Goal: Task Accomplishment & Management: Manage account settings

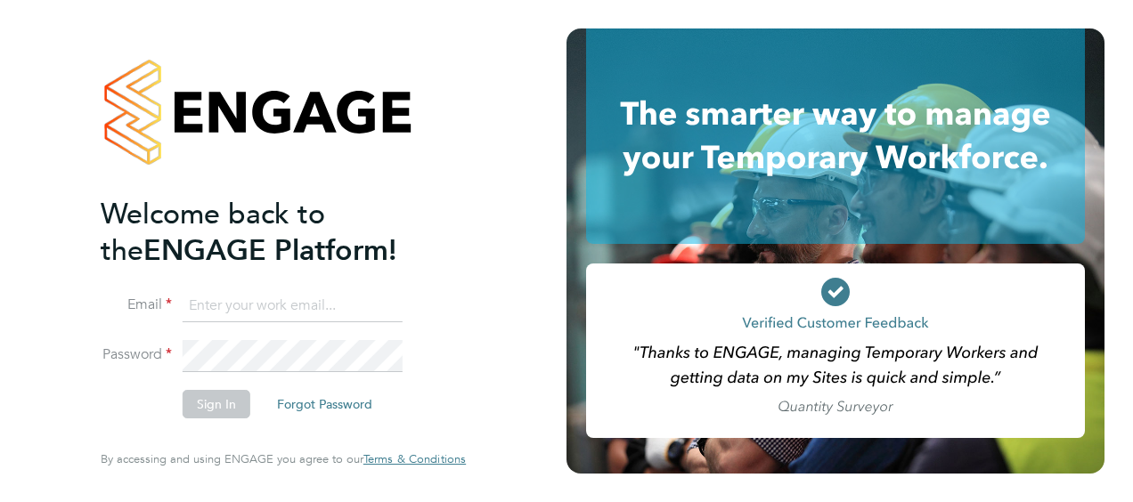
type input "ellie.davis@vistry.co.uk"
click at [226, 403] on button "Sign In" at bounding box center [217, 404] width 68 height 28
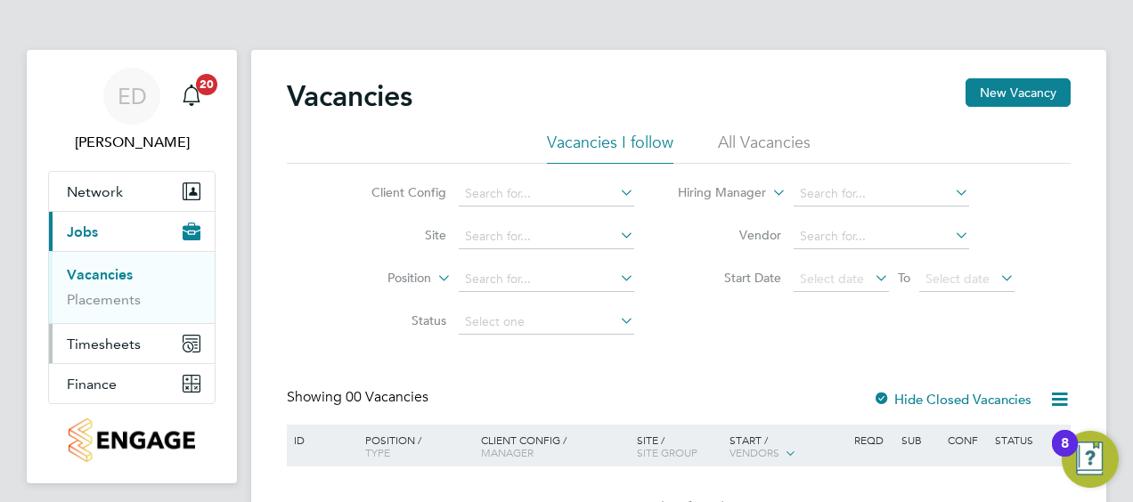
click at [124, 351] on button "Timesheets" at bounding box center [132, 343] width 166 height 39
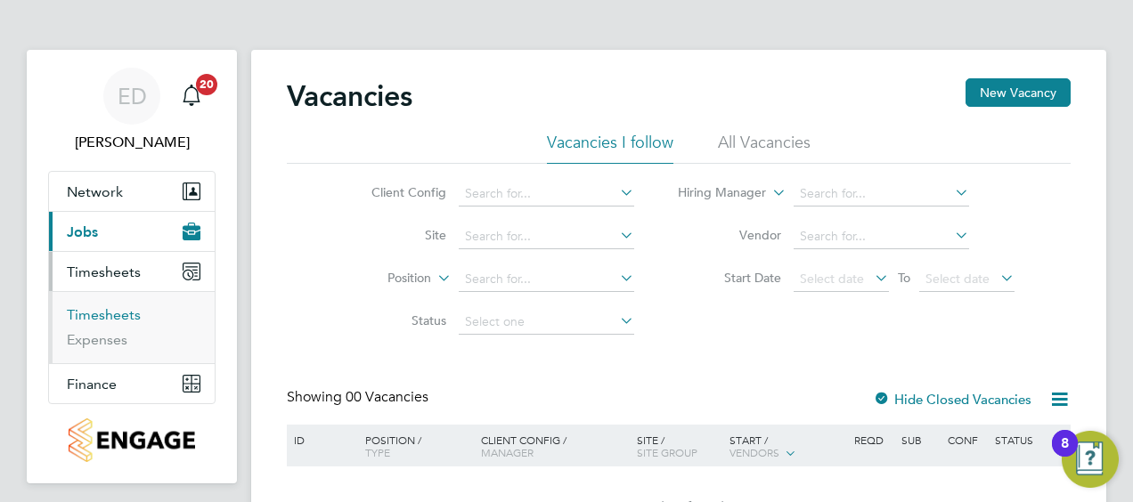
click at [126, 319] on link "Timesheets" at bounding box center [104, 314] width 74 height 17
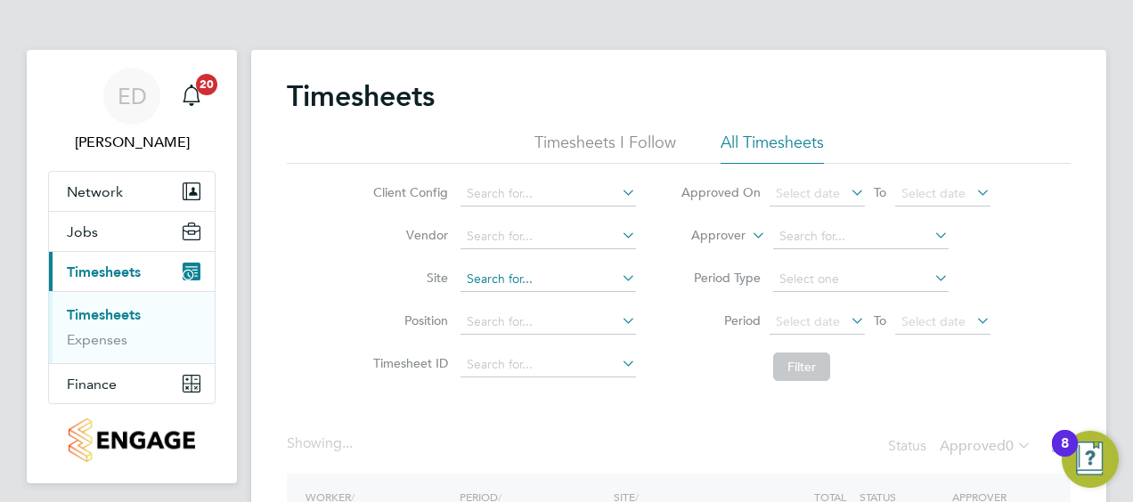
click at [502, 280] on input at bounding box center [547, 279] width 175 height 25
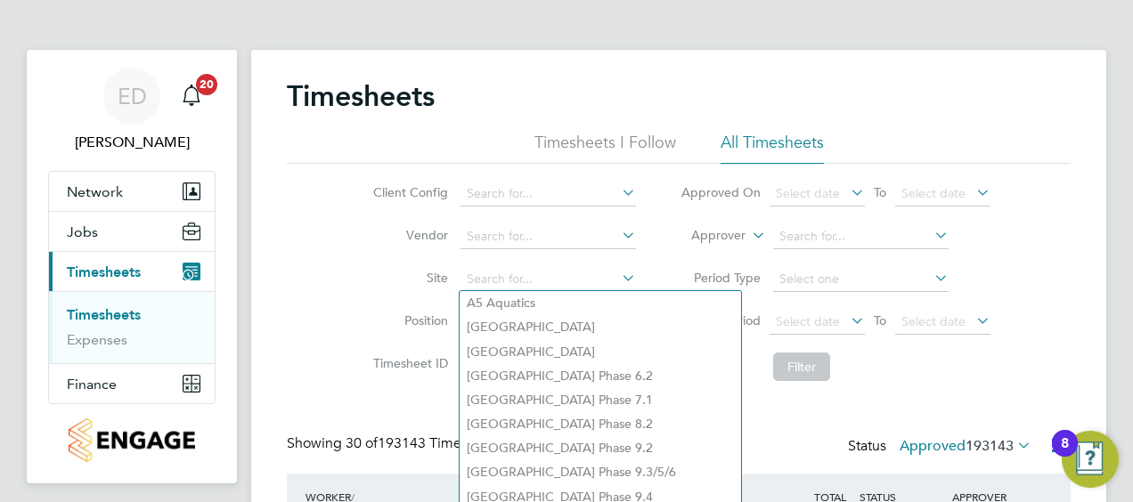
click at [702, 329] on label "Period" at bounding box center [720, 321] width 80 height 16
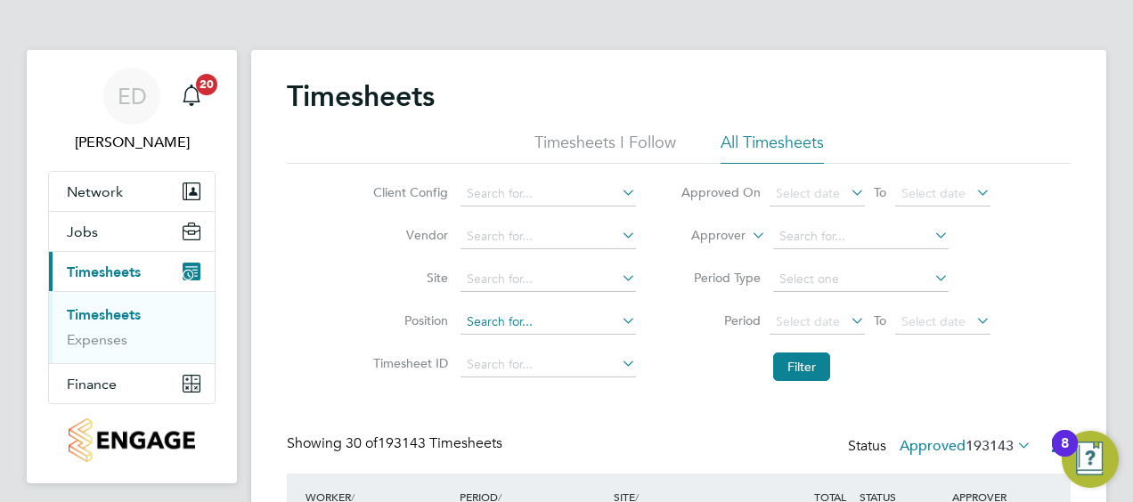
click at [535, 322] on input at bounding box center [547, 322] width 175 height 25
click at [303, 280] on div "Client Config Vendor Site Position Timesheet ID Approved On Select date To Sele…" at bounding box center [679, 277] width 784 height 226
click at [494, 233] on input at bounding box center [547, 236] width 175 height 25
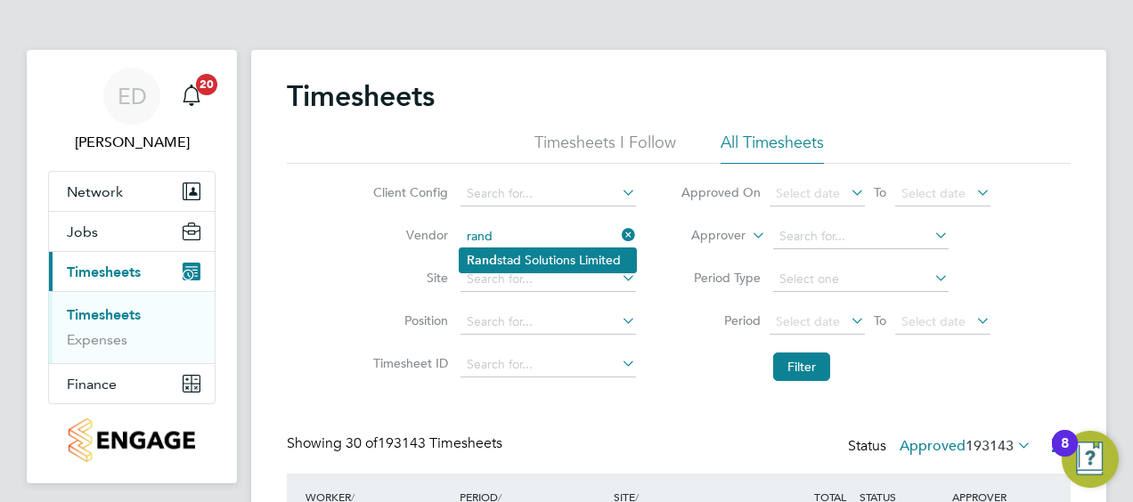
click at [501, 253] on li "Rand stad Solutions Limited" at bounding box center [548, 260] width 176 height 24
type input "Randstad Solutions Limited"
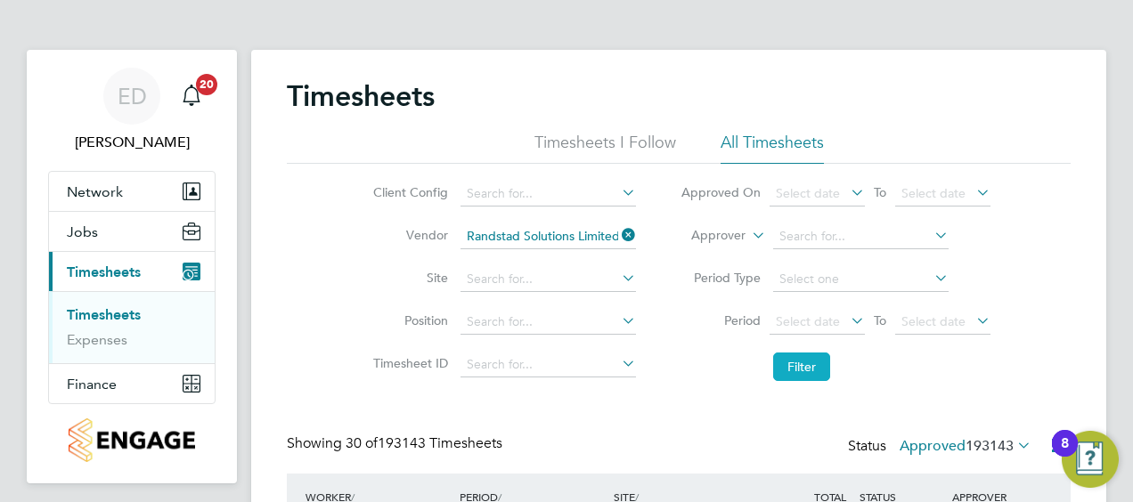
click at [799, 366] on button "Filter" at bounding box center [801, 367] width 57 height 28
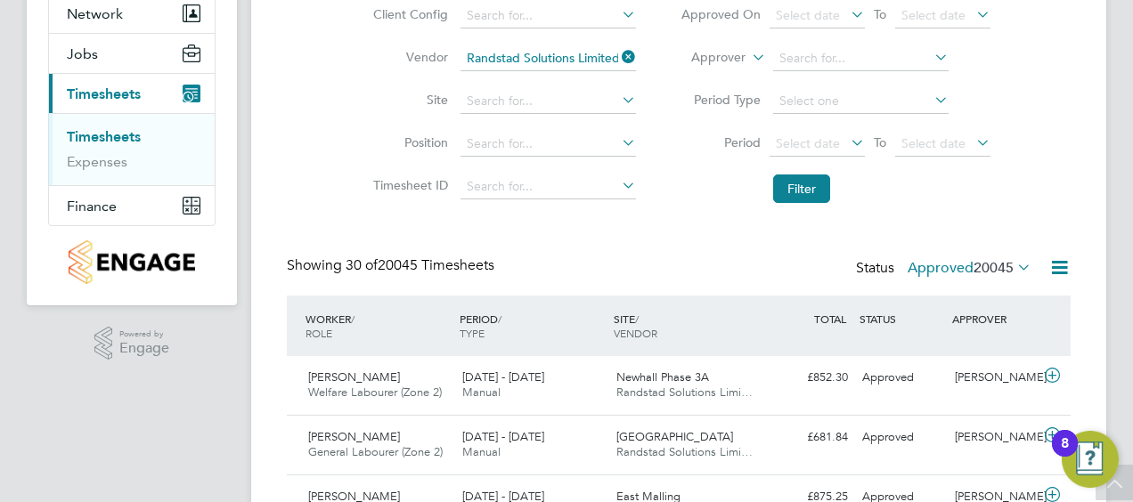
click at [1003, 267] on span "20045" at bounding box center [993, 268] width 40 height 18
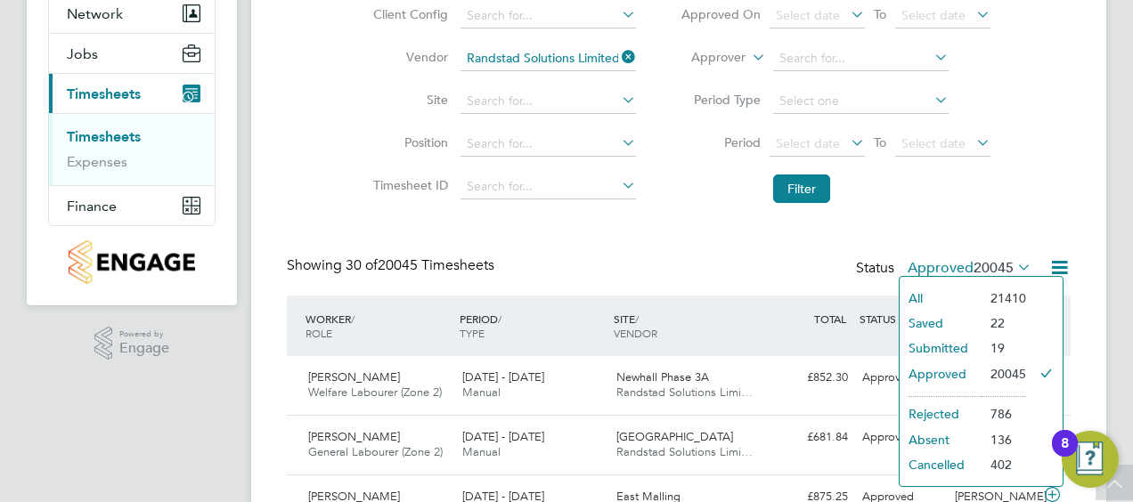
click at [971, 345] on li "Submitted" at bounding box center [940, 348] width 82 height 25
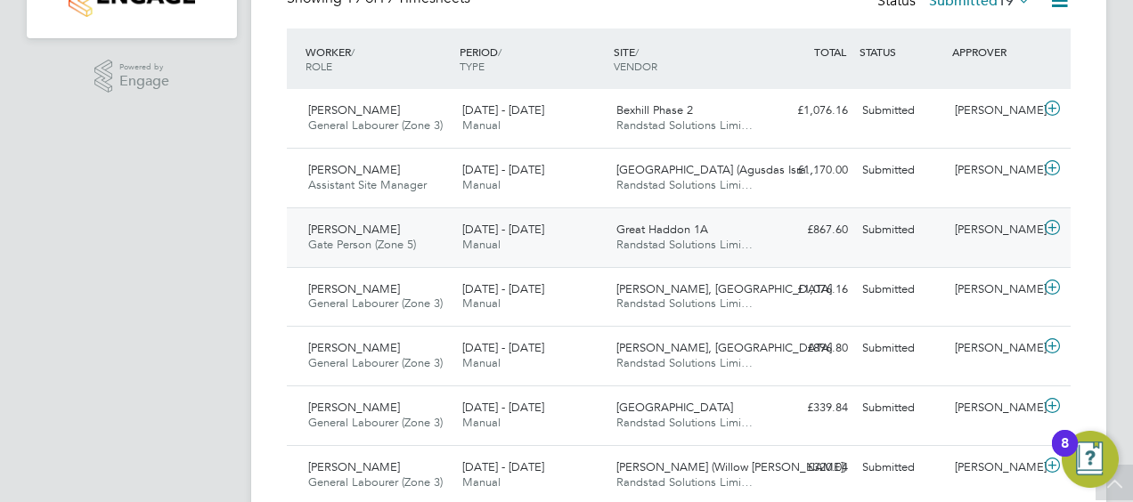
click at [1052, 233] on icon at bounding box center [1052, 228] width 22 height 14
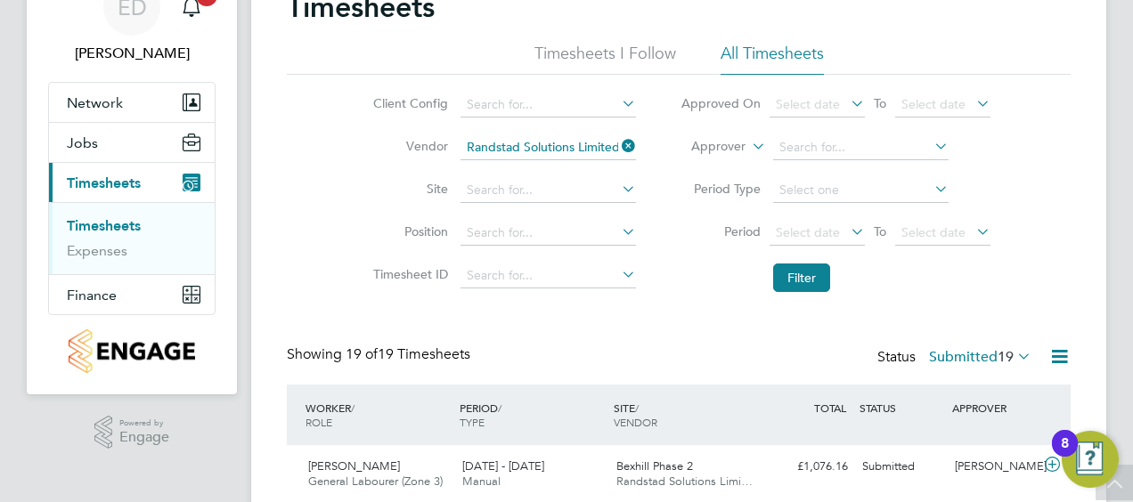
click at [618, 147] on icon at bounding box center [618, 146] width 0 height 25
click at [568, 187] on input at bounding box center [547, 190] width 175 height 25
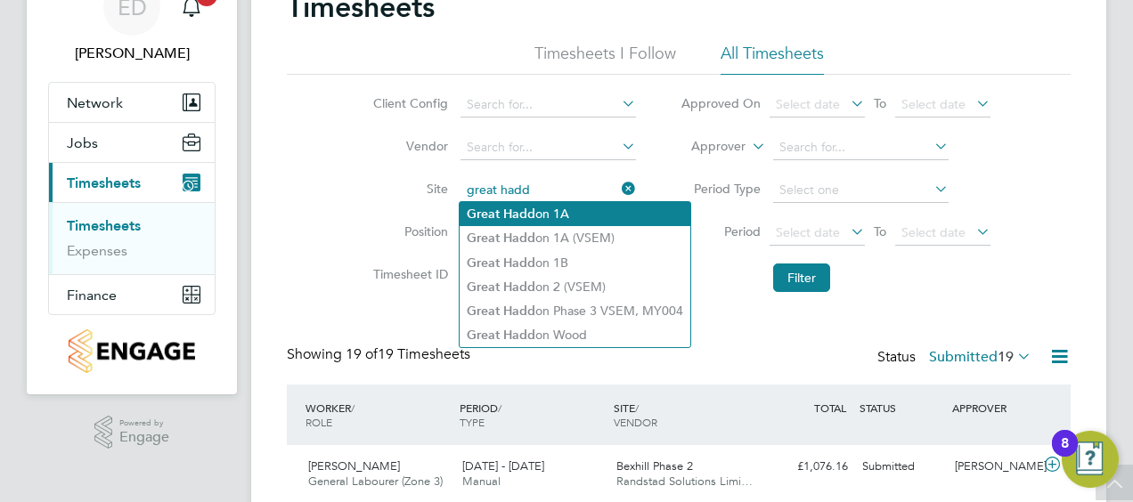
click at [557, 211] on li "Great Hadd on 1A" at bounding box center [575, 214] width 231 height 24
type input "Great Haddon 1A"
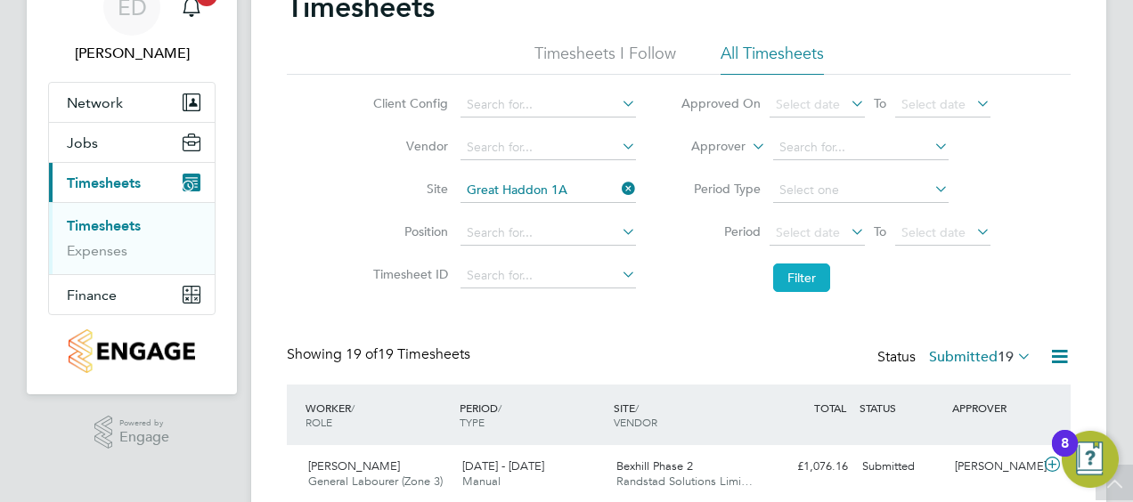
click at [810, 278] on button "Filter" at bounding box center [801, 278] width 57 height 28
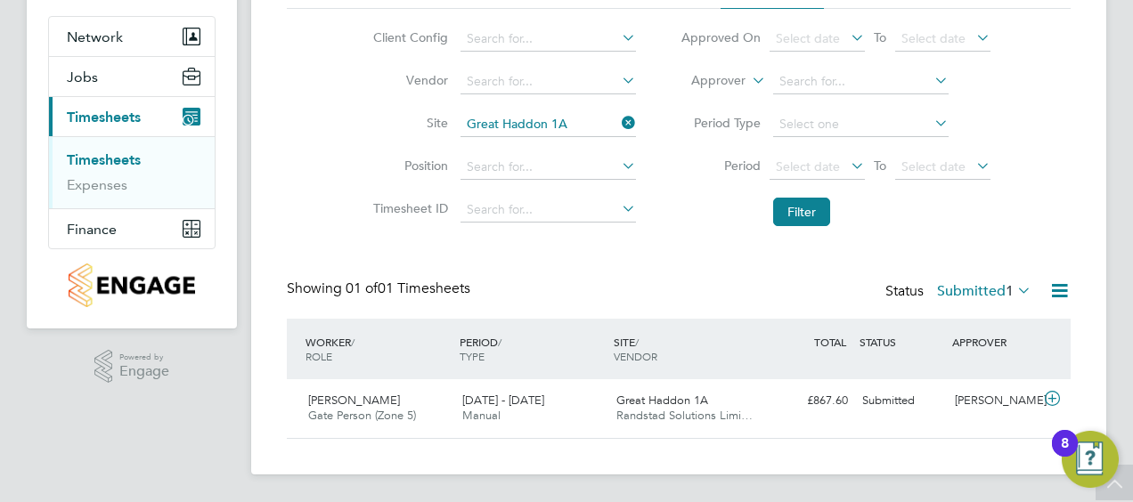
click at [994, 291] on label "Submitted 1" at bounding box center [984, 291] width 94 height 18
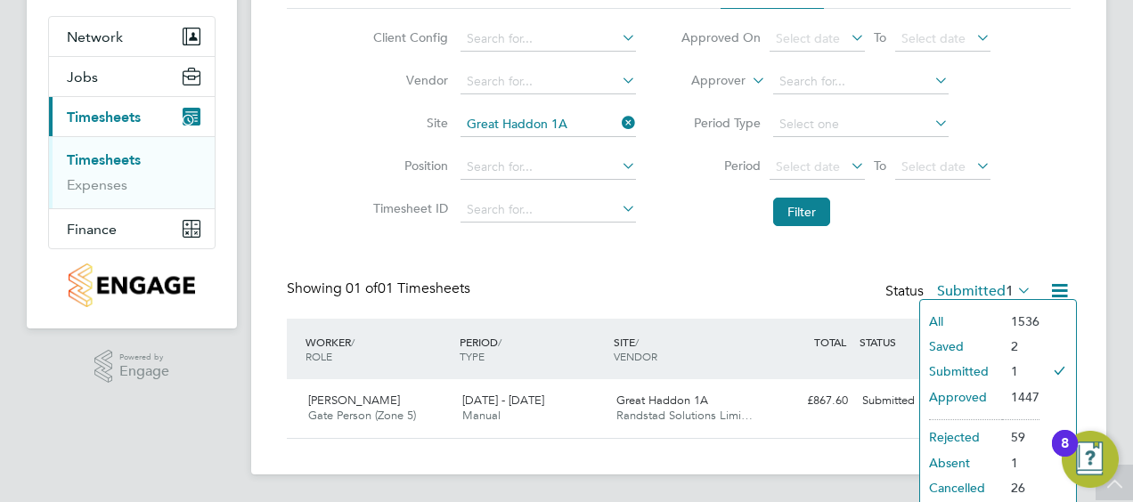
click at [971, 314] on li "All" at bounding box center [961, 321] width 82 height 25
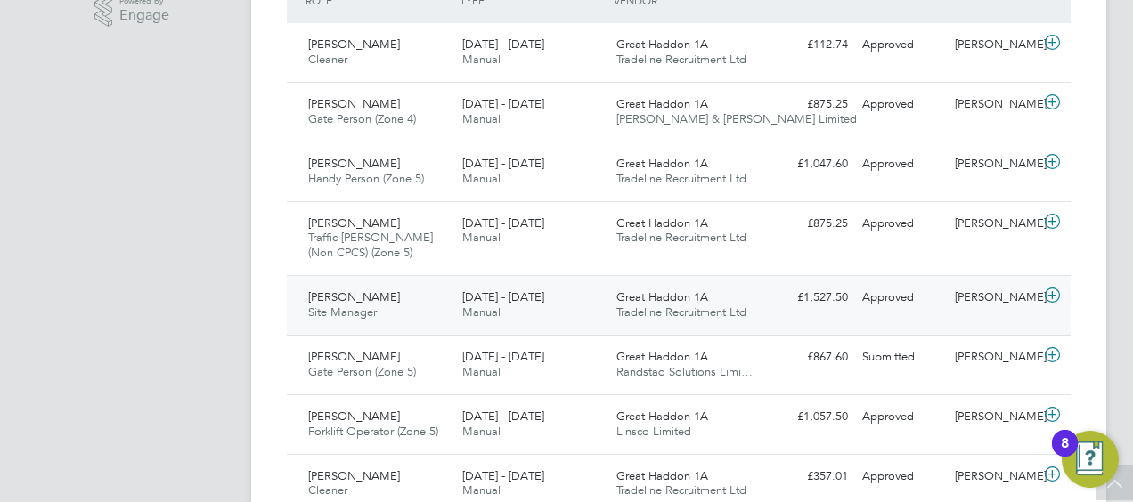
click at [1054, 292] on icon at bounding box center [1052, 296] width 22 height 14
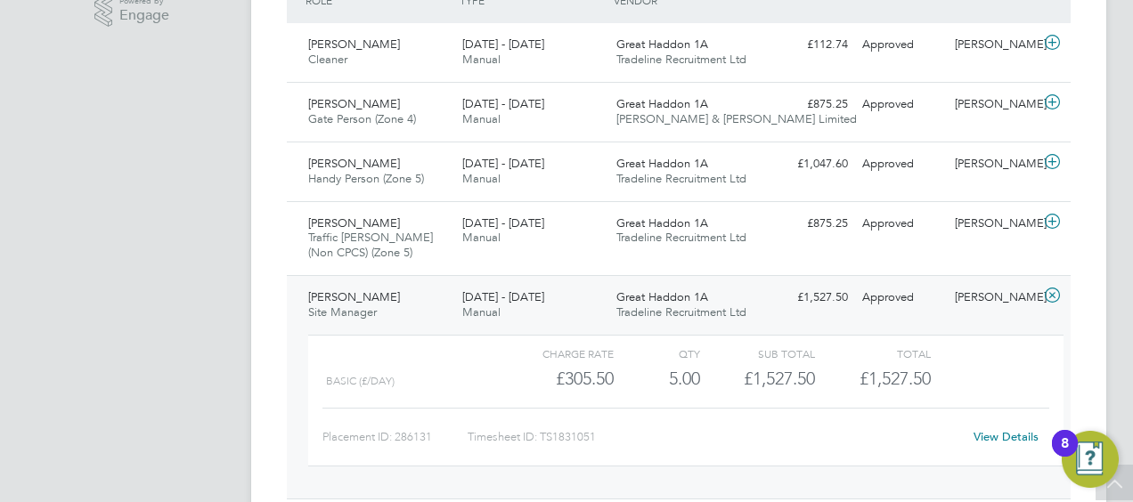
click at [1054, 292] on icon at bounding box center [1052, 296] width 22 height 14
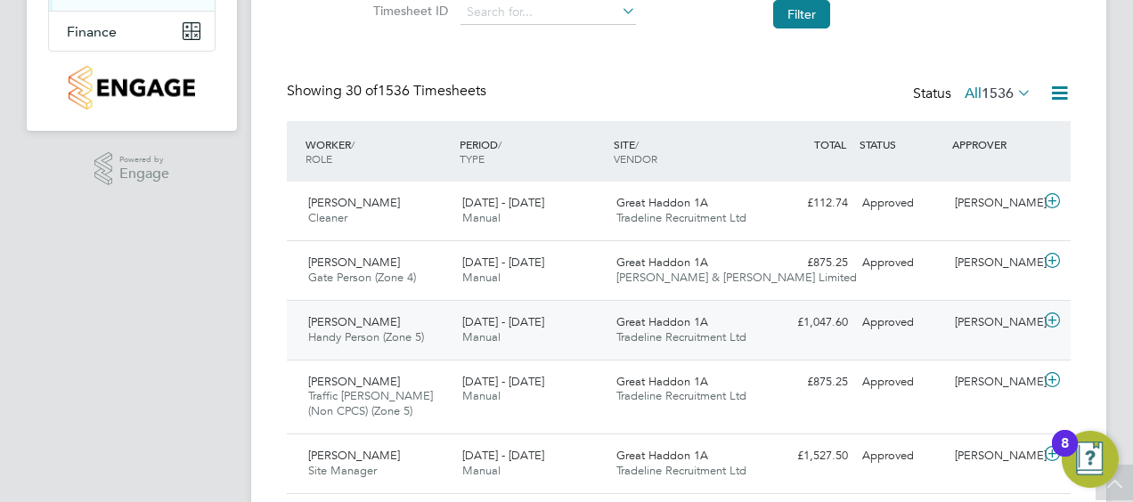
scroll to position [244, 0]
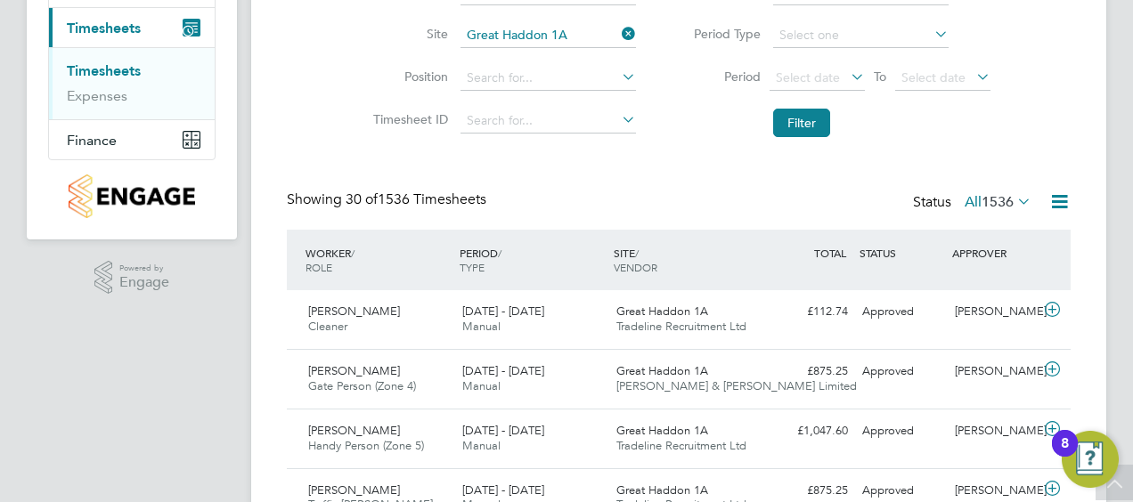
click at [997, 204] on span "1536" at bounding box center [997, 202] width 32 height 18
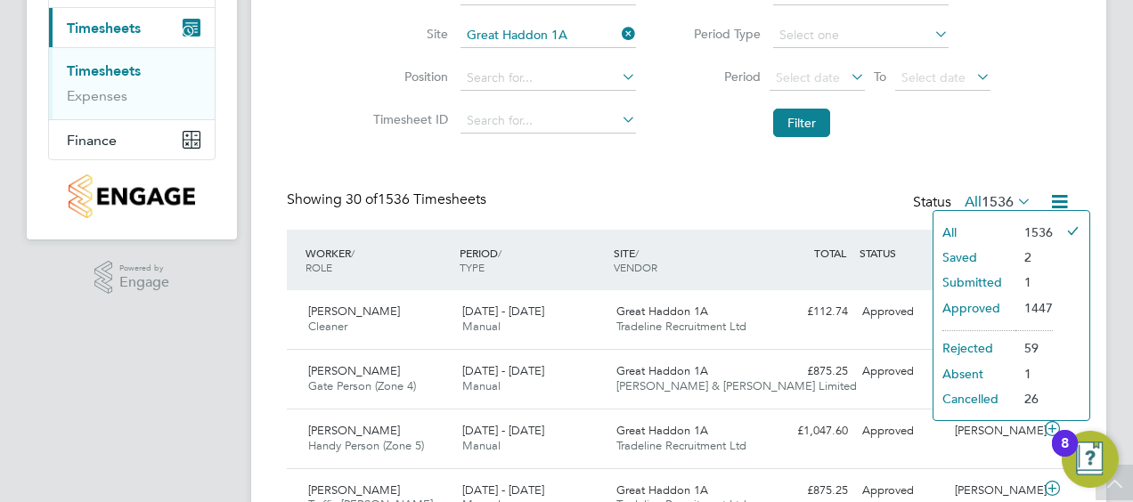
click at [972, 278] on li "Submitted" at bounding box center [974, 282] width 82 height 25
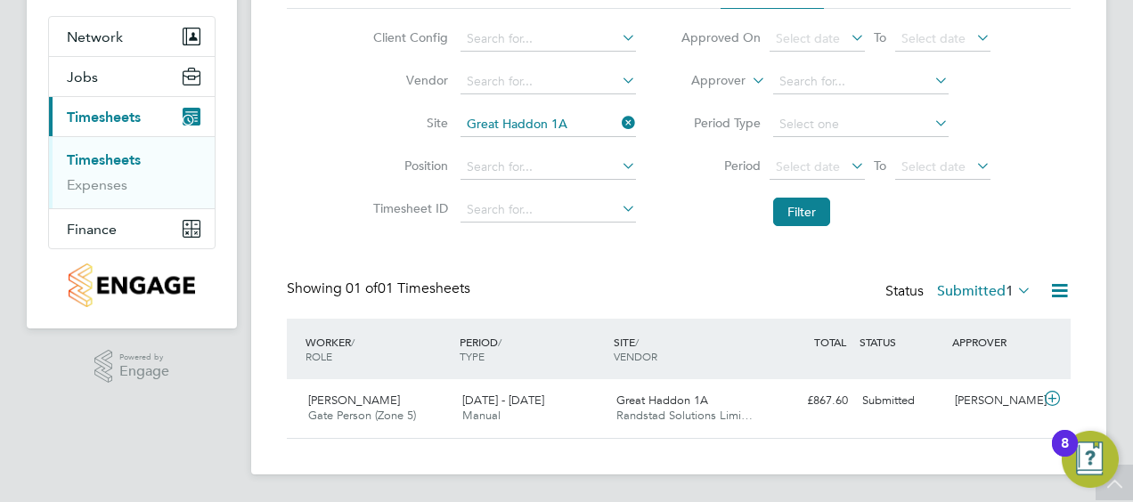
scroll to position [45, 154]
click at [1044, 400] on icon at bounding box center [1052, 399] width 22 height 14
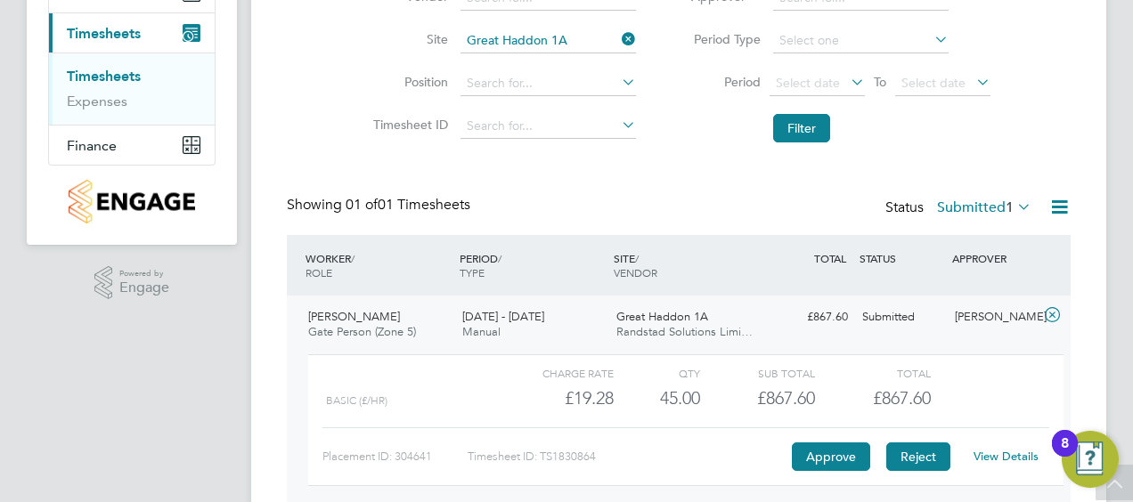
scroll to position [318, 0]
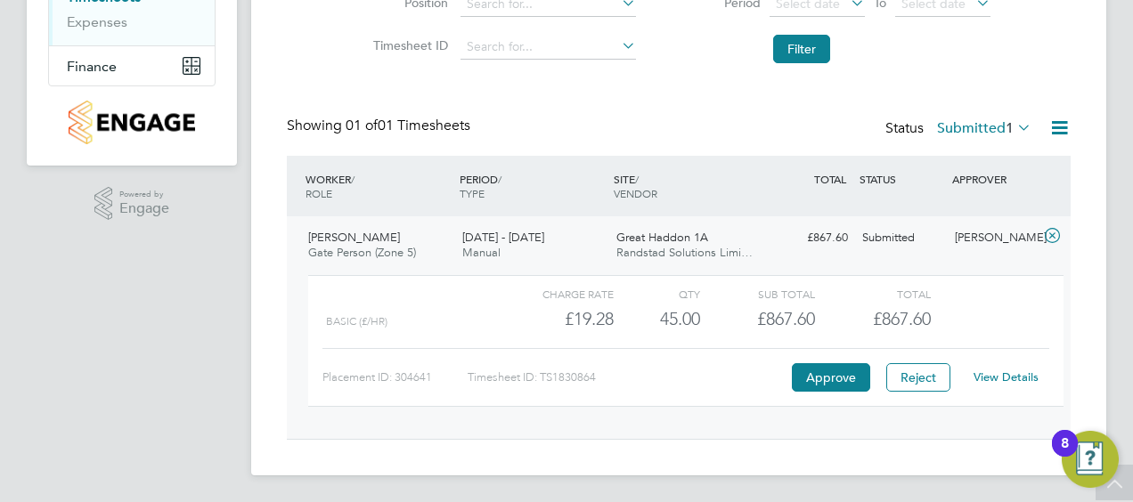
click at [990, 376] on link "View Details" at bounding box center [1005, 377] width 65 height 15
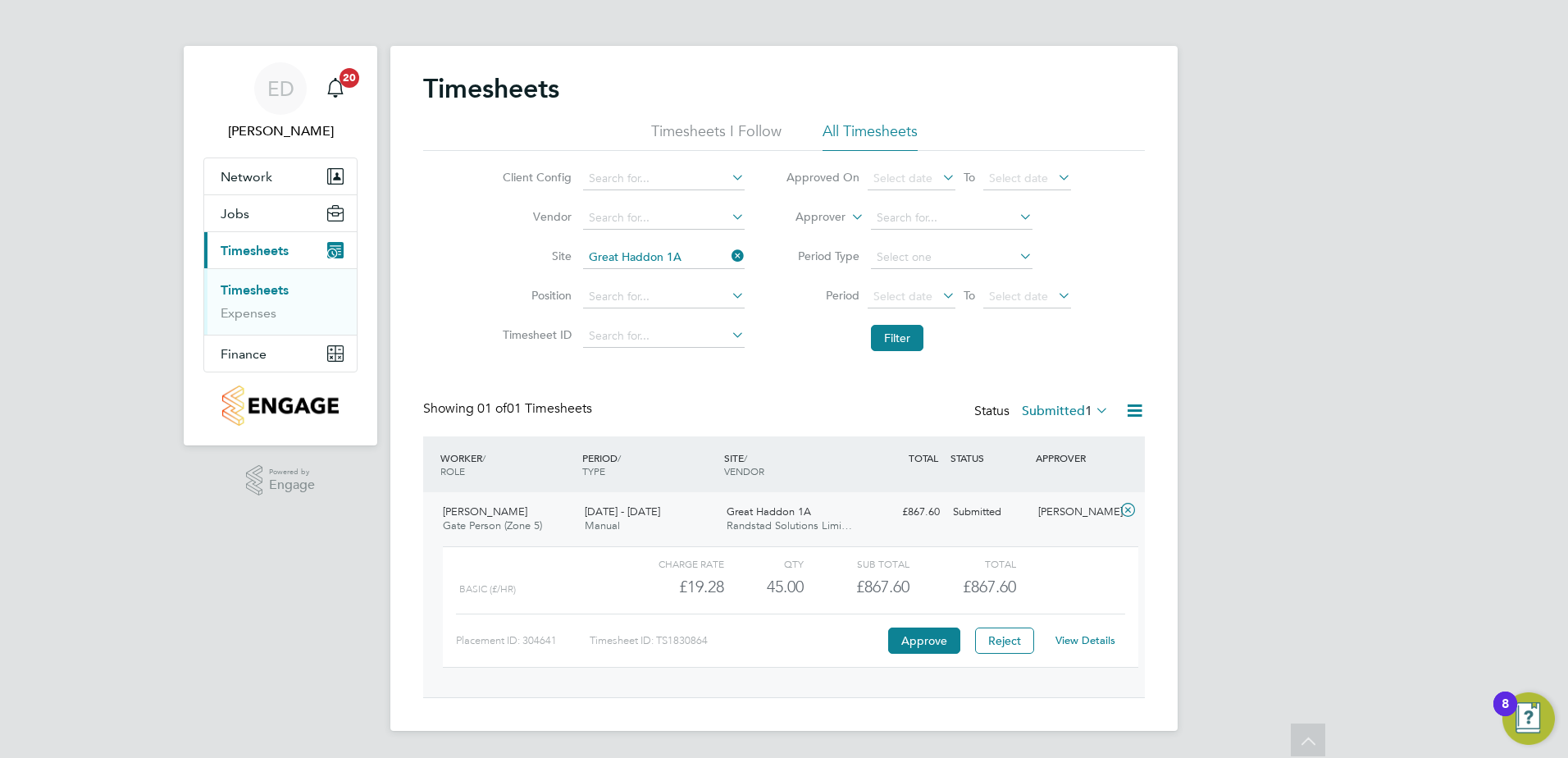
scroll to position [28, 160]
click at [273, 298] on li "Timesheets" at bounding box center [283, 293] width 123 height 23
click at [276, 293] on link "Timesheets" at bounding box center [255, 289] width 68 height 16
click at [728, 259] on icon at bounding box center [728, 255] width 0 height 23
click at [1042, 409] on icon at bounding box center [1092, 410] width 0 height 23
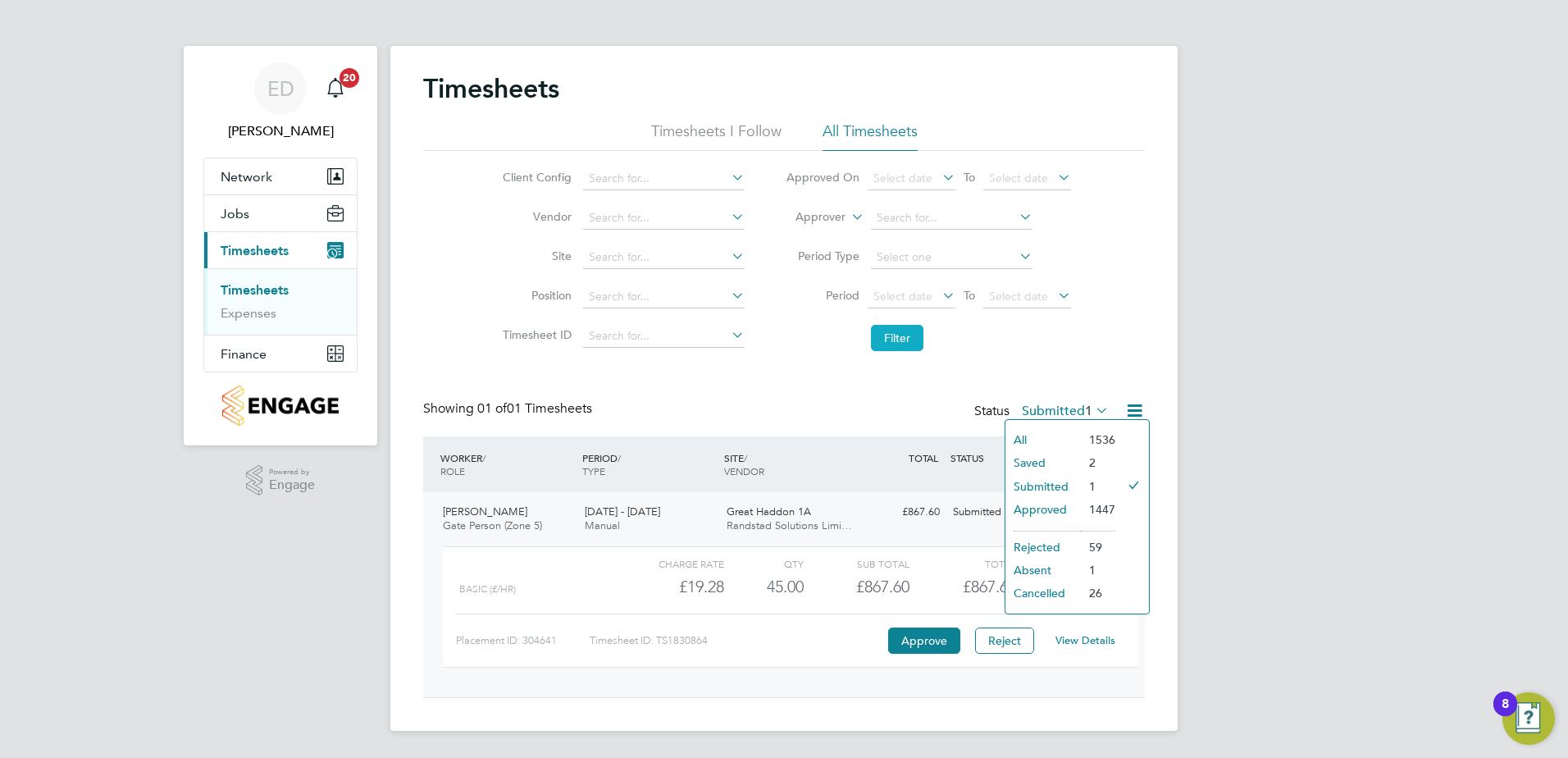
click at [885, 344] on button "Filter" at bounding box center [897, 338] width 52 height 26
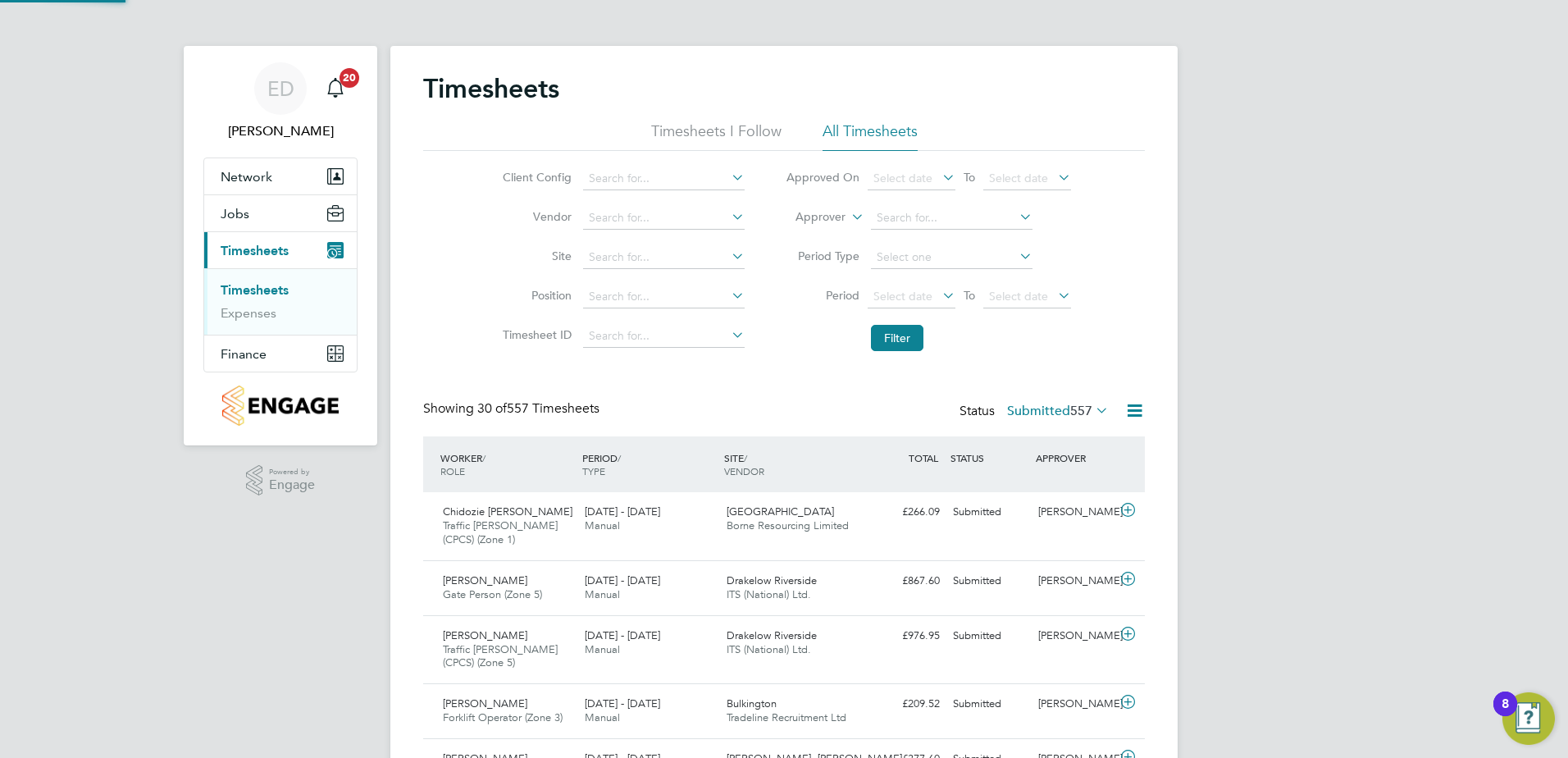
scroll to position [55, 143]
click at [1042, 416] on label "Submitted 557" at bounding box center [1058, 411] width 101 height 17
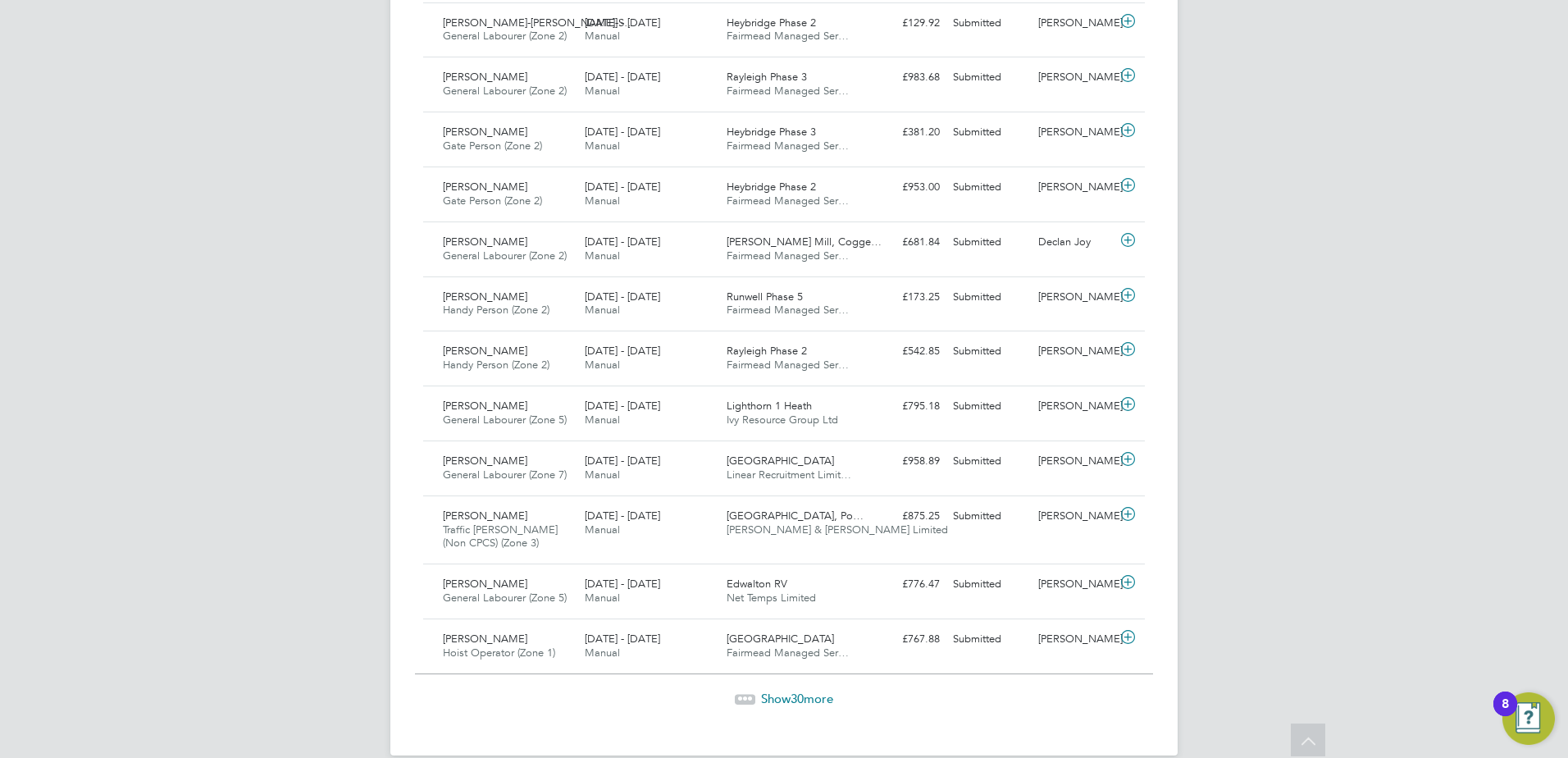
click at [800, 461] on span "30" at bounding box center [796, 698] width 13 height 16
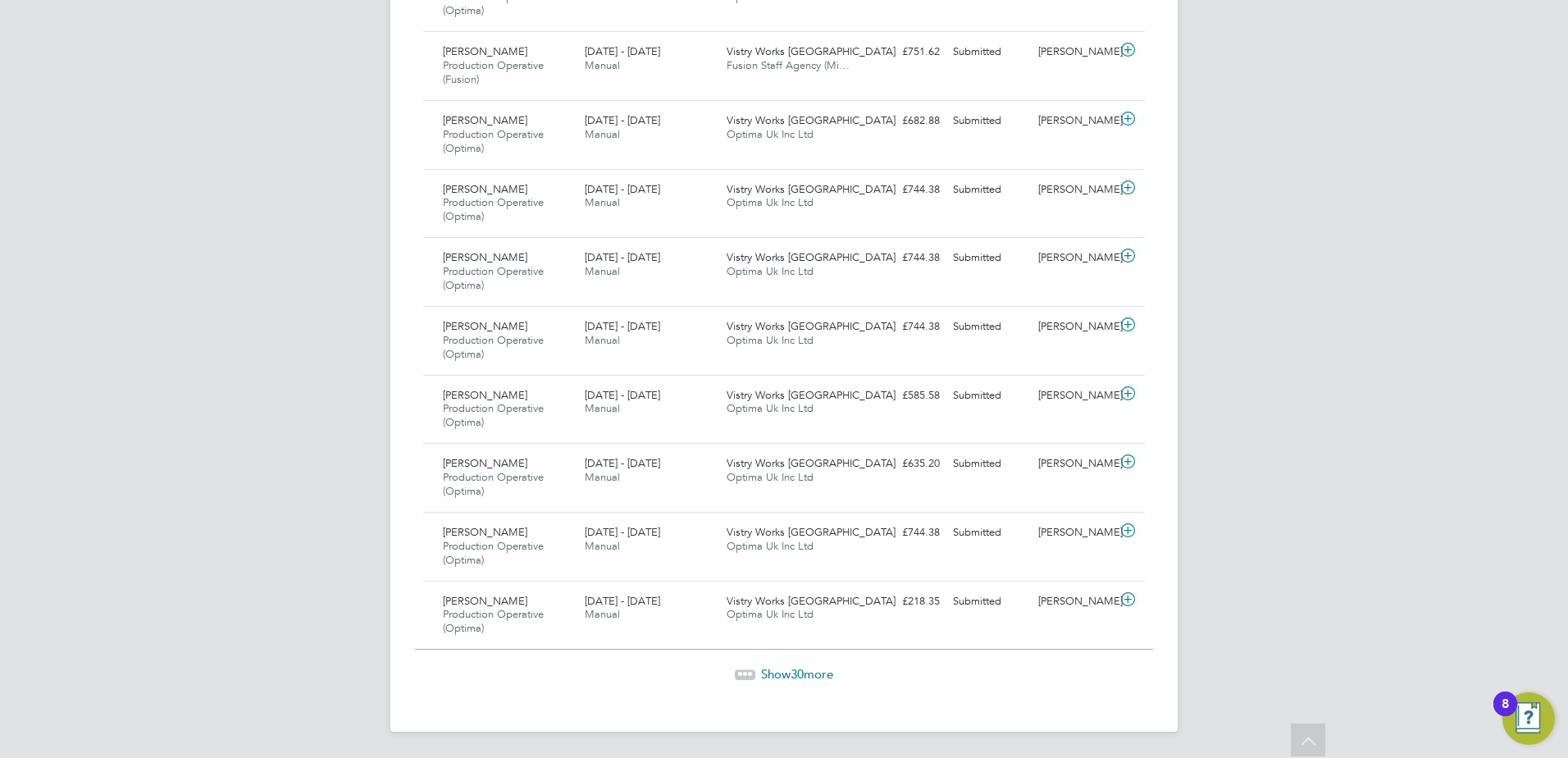
click at [809, 461] on span "Show 30 more" at bounding box center [796, 673] width 72 height 16
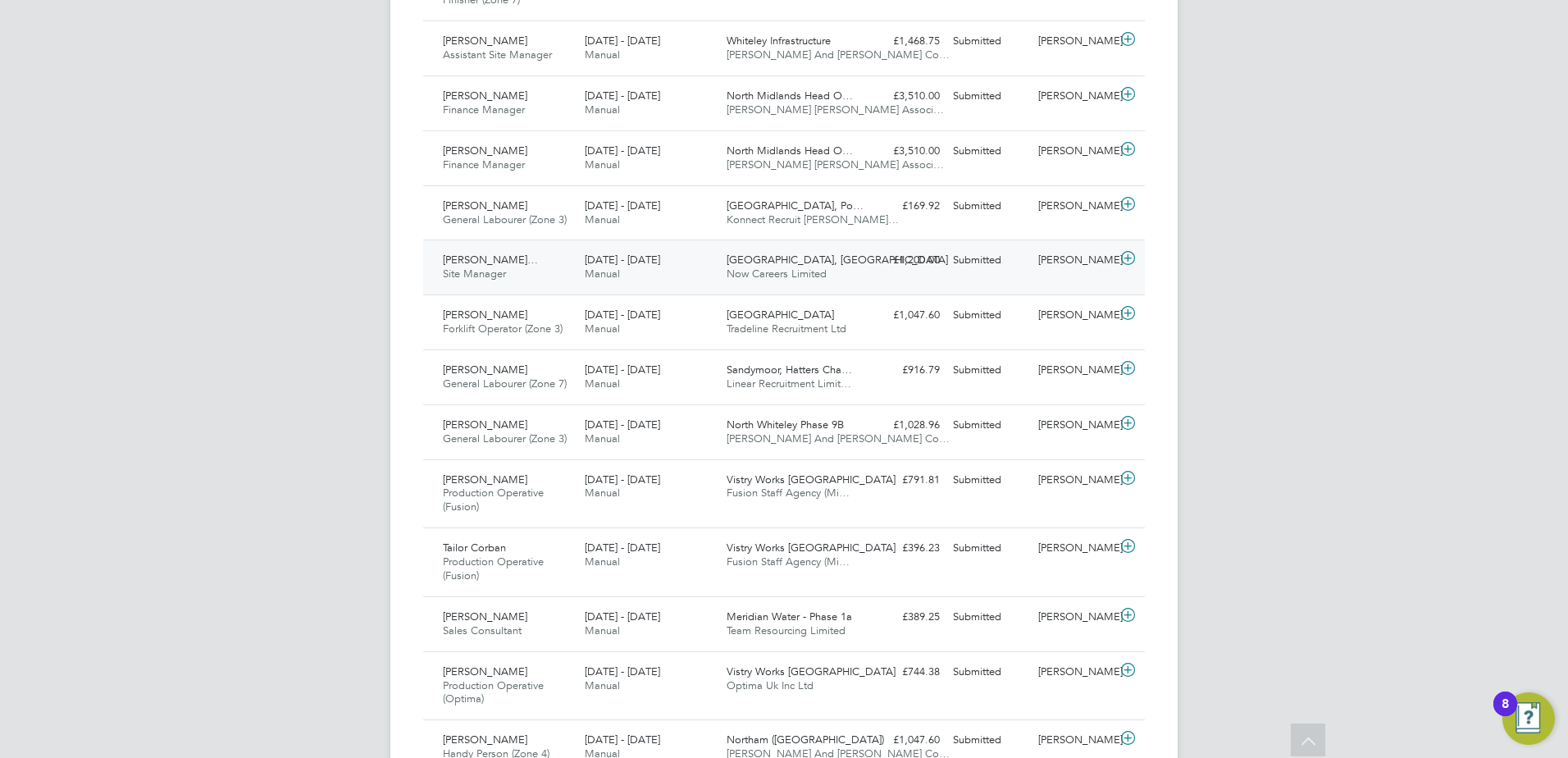
click at [471, 260] on span "Michael Brindley-Robins…" at bounding box center [490, 259] width 95 height 14
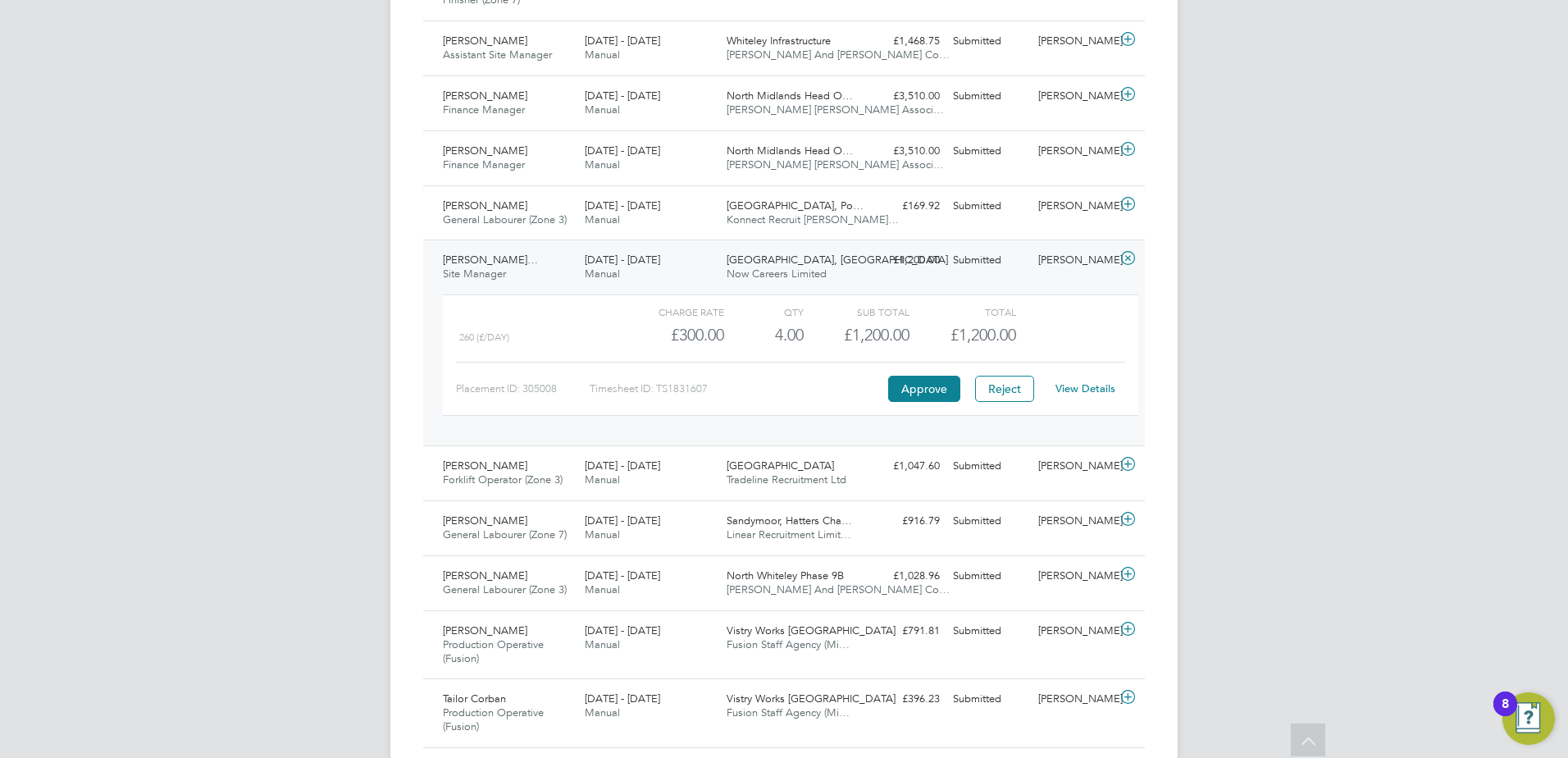
click at [1042, 387] on link "View Details" at bounding box center [1085, 388] width 60 height 14
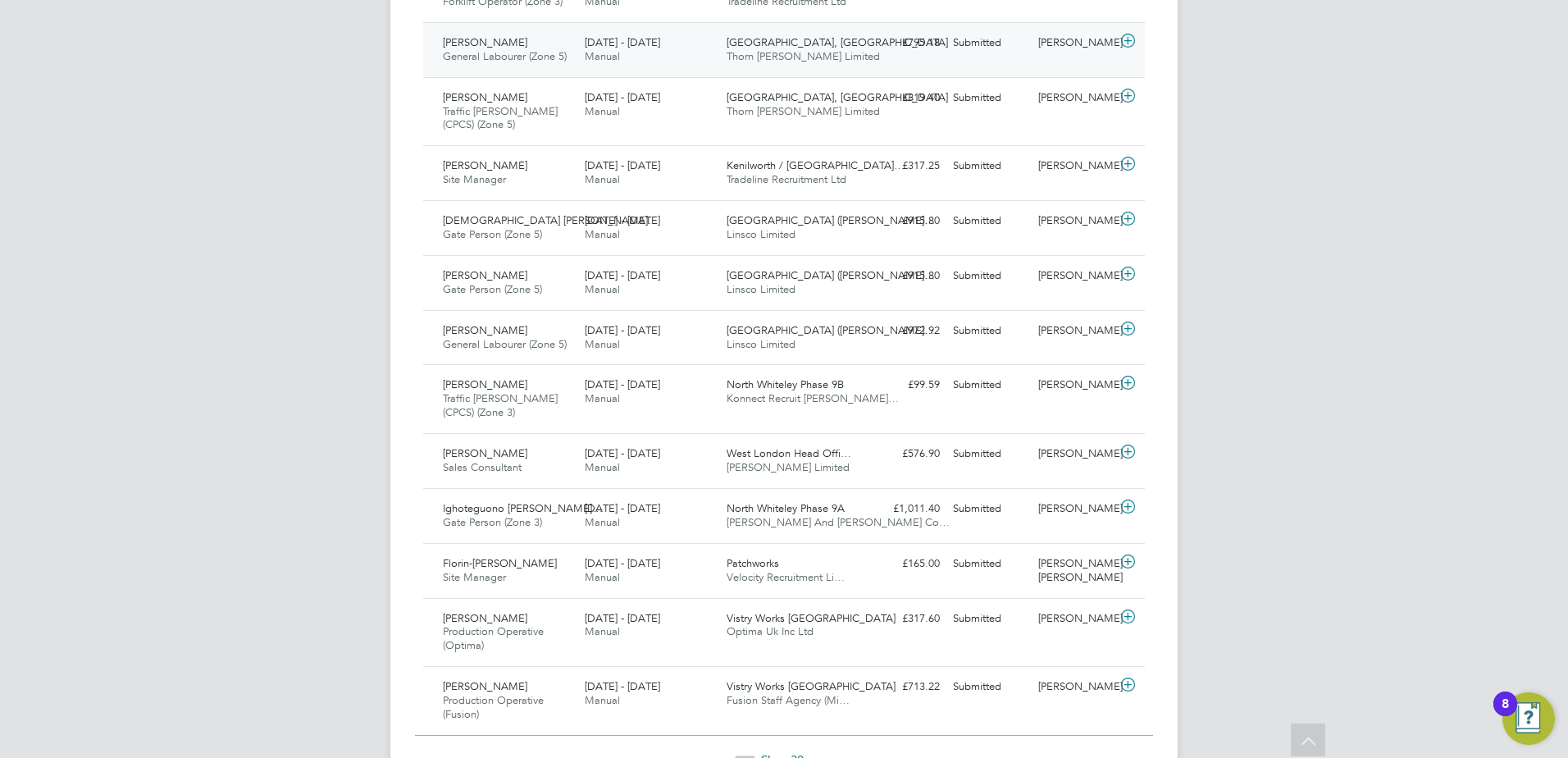
scroll to position [5251, 0]
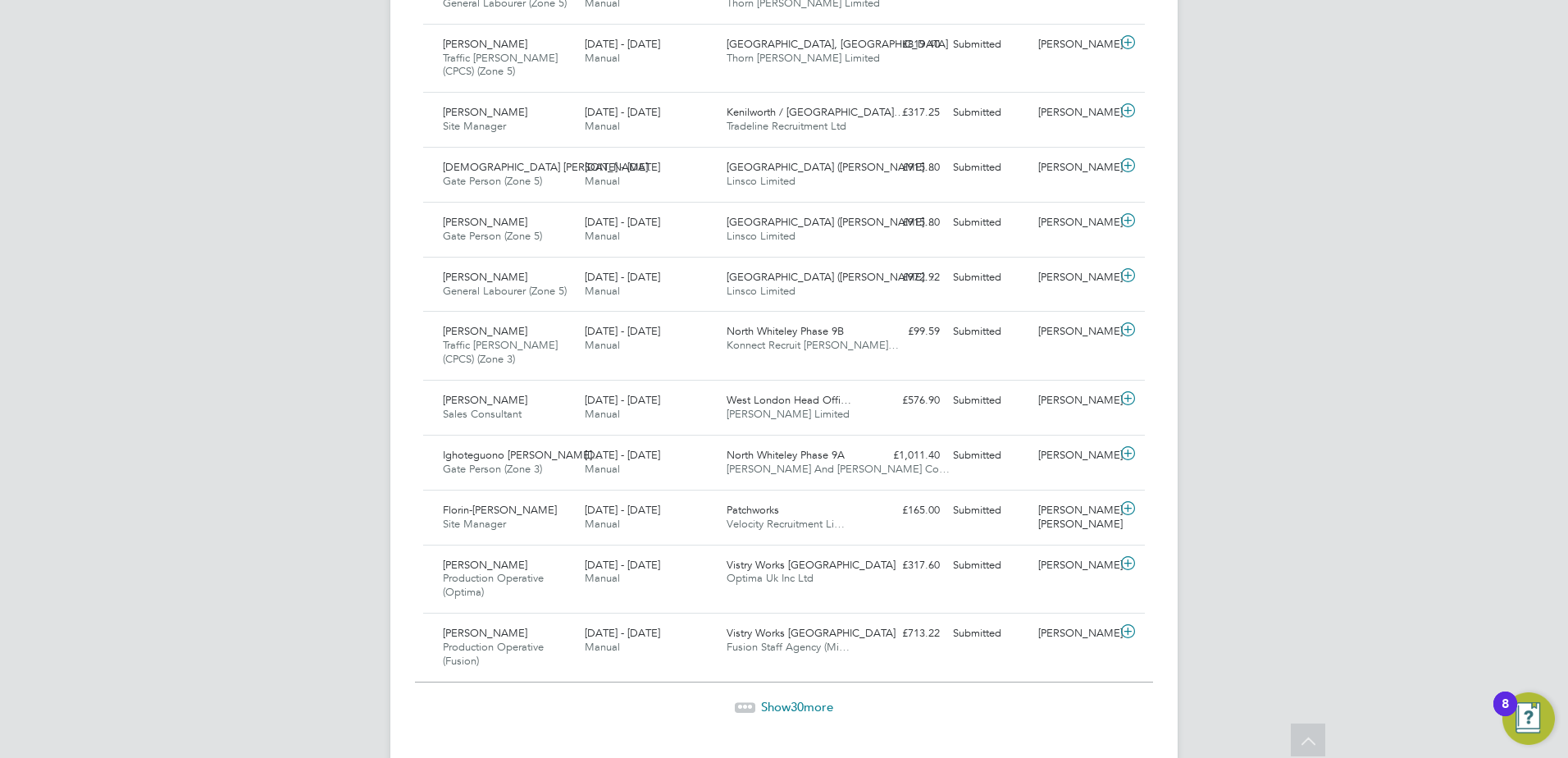
click at [788, 461] on span "Show 30 more" at bounding box center [796, 706] width 72 height 16
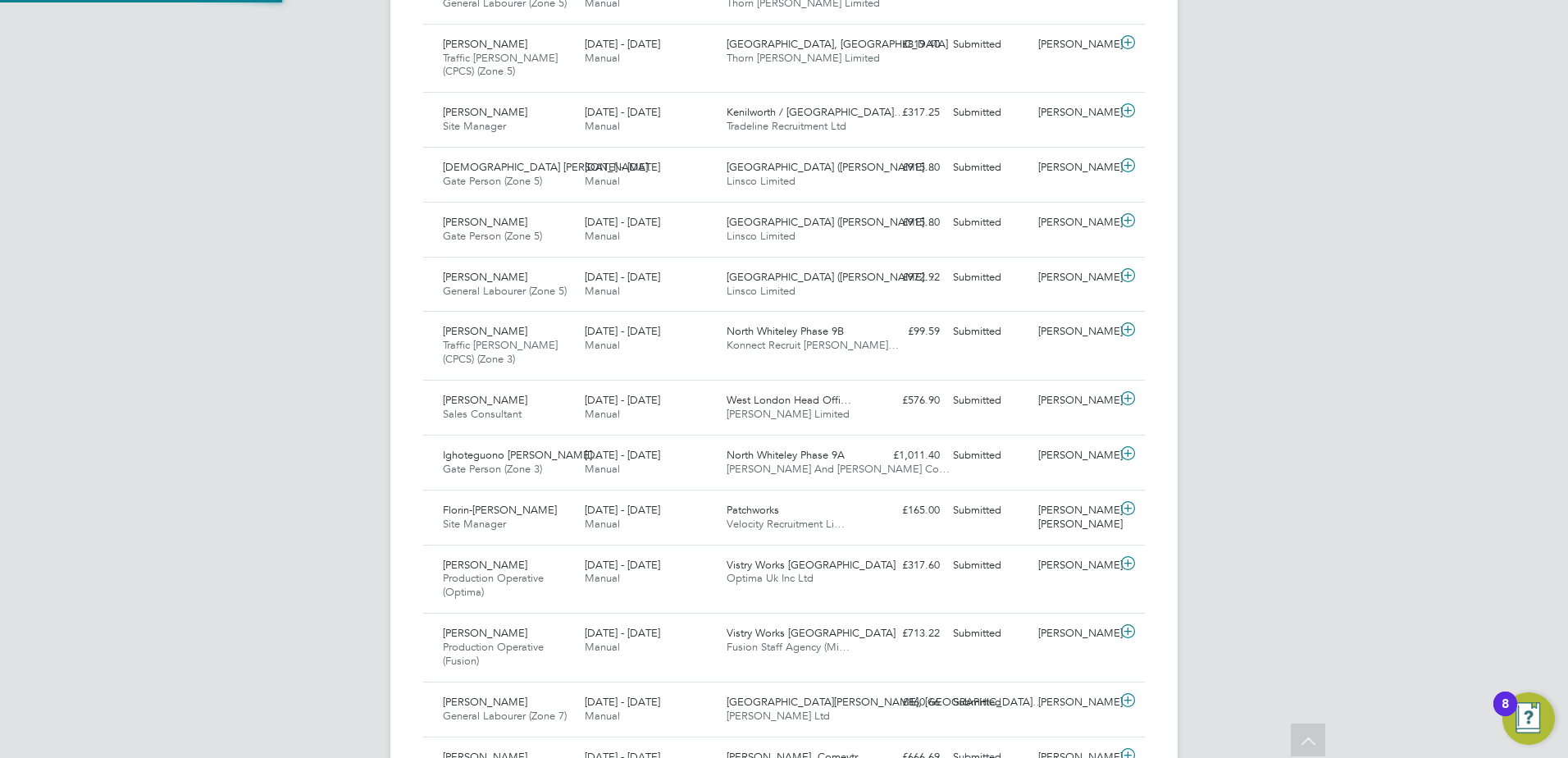
scroll to position [41, 143]
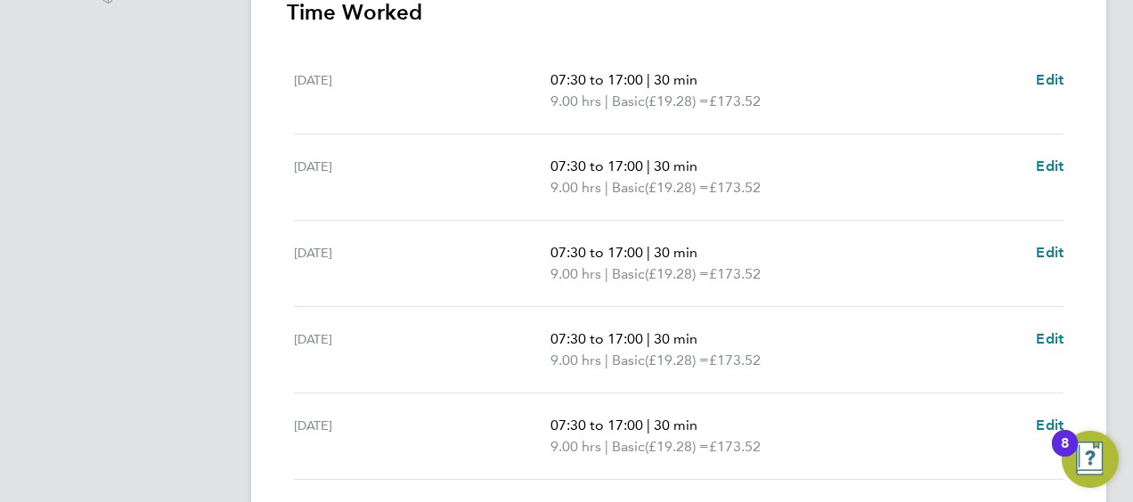
scroll to position [795, 0]
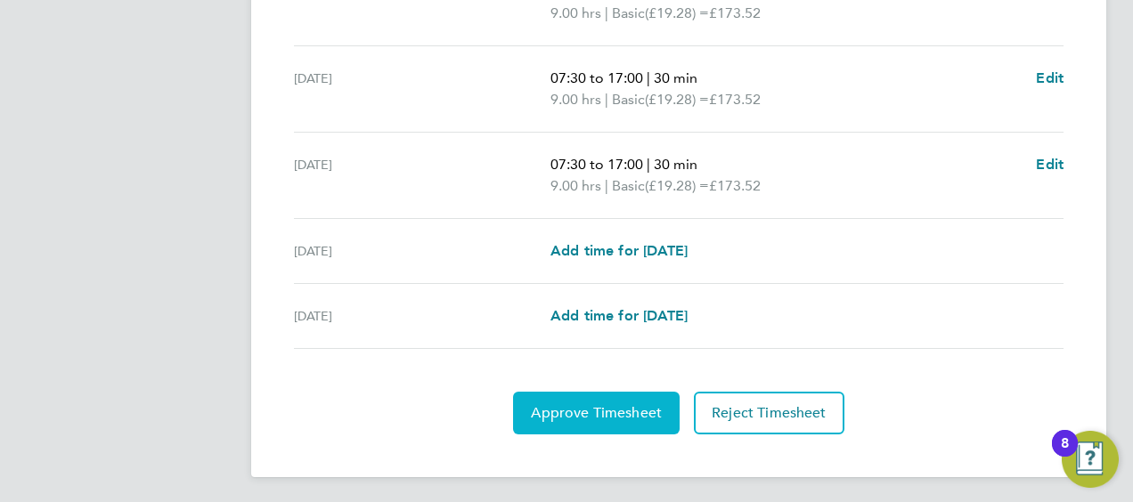
click at [670, 406] on button "Approve Timesheet" at bounding box center [596, 413] width 167 height 43
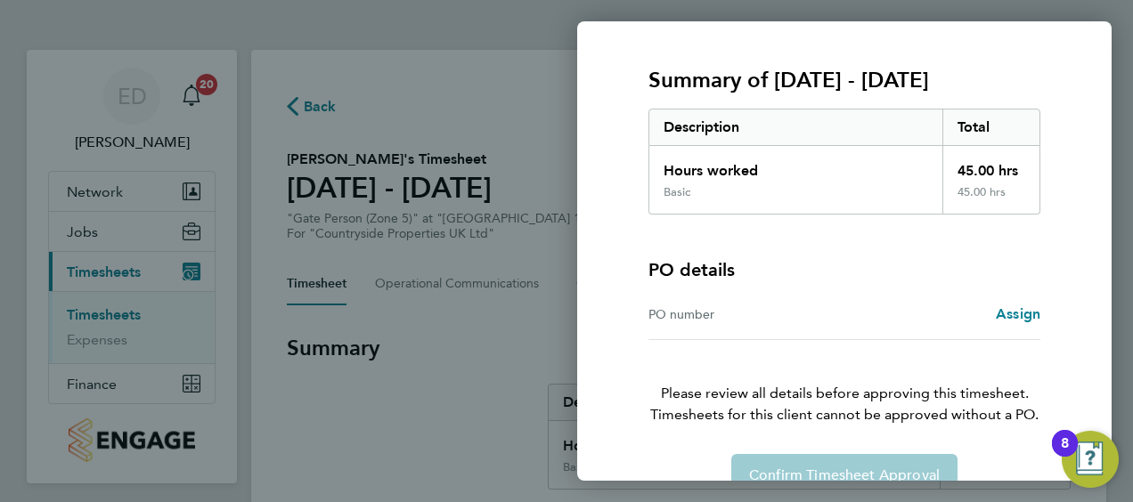
scroll to position [248, 0]
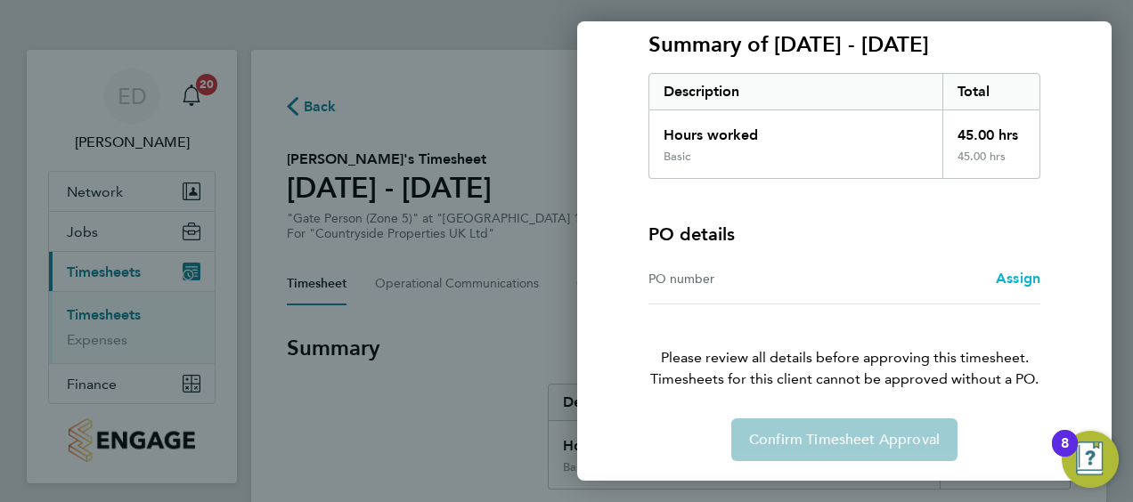
click at [1029, 284] on span "Assign" at bounding box center [1018, 278] width 45 height 17
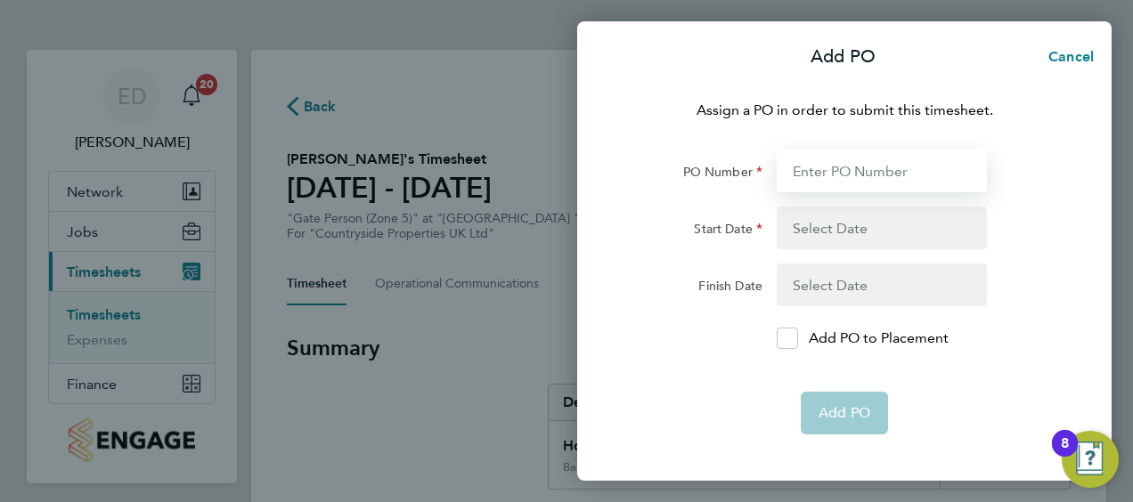
click at [899, 168] on input "PO Number" at bounding box center [882, 171] width 210 height 43
type input "P0970"
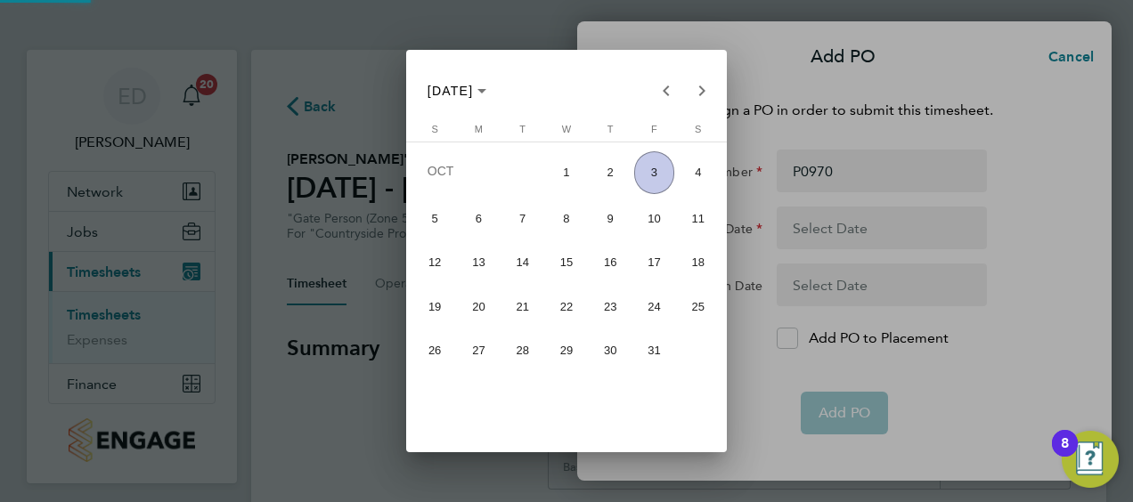
type input "[DATE]"
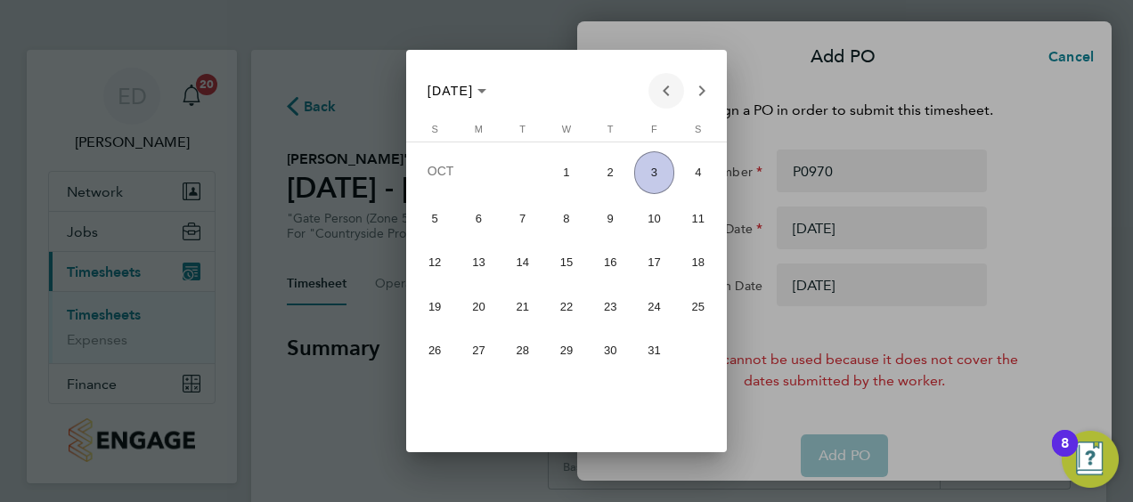
click at [669, 94] on span "Previous month" at bounding box center [666, 91] width 36 height 36
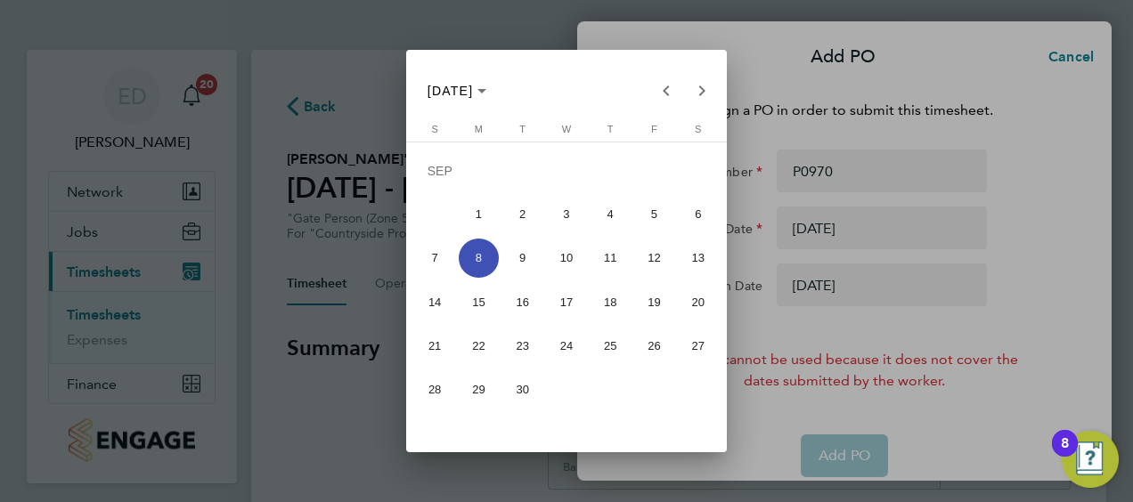
click at [465, 351] on span "22" at bounding box center [478, 345] width 39 height 39
type input "[DATE]"
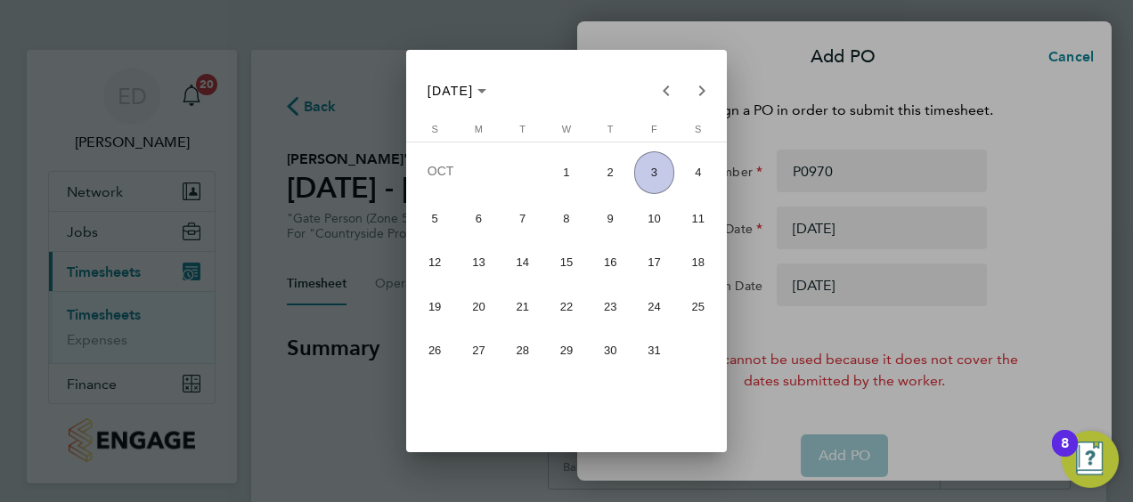
click at [675, 73] on div "[DATE] [DATE]" at bounding box center [566, 91] width 306 height 36
click at [666, 85] on span "Previous month" at bounding box center [666, 91] width 36 height 36
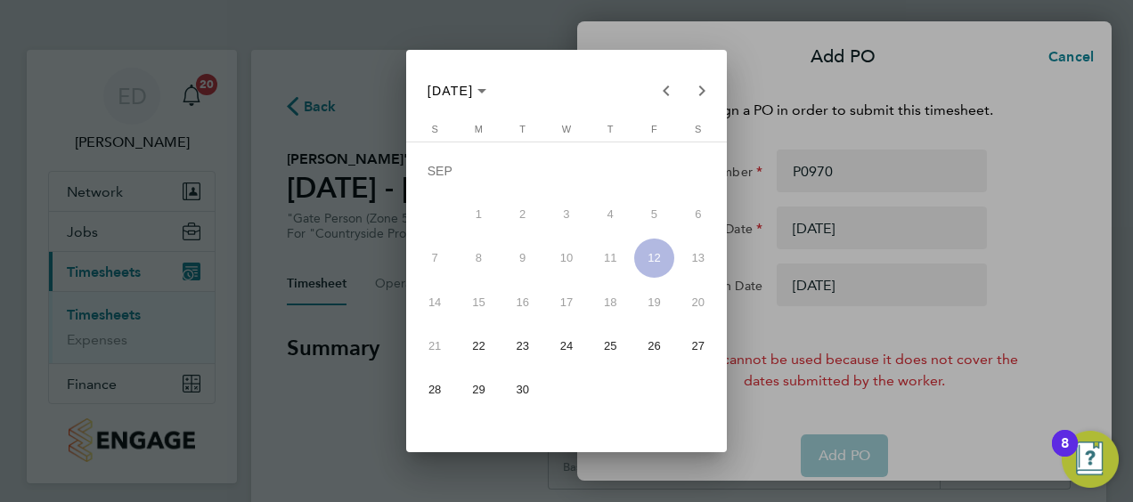
click at [426, 393] on span "28" at bounding box center [434, 389] width 39 height 39
type input "[DATE]"
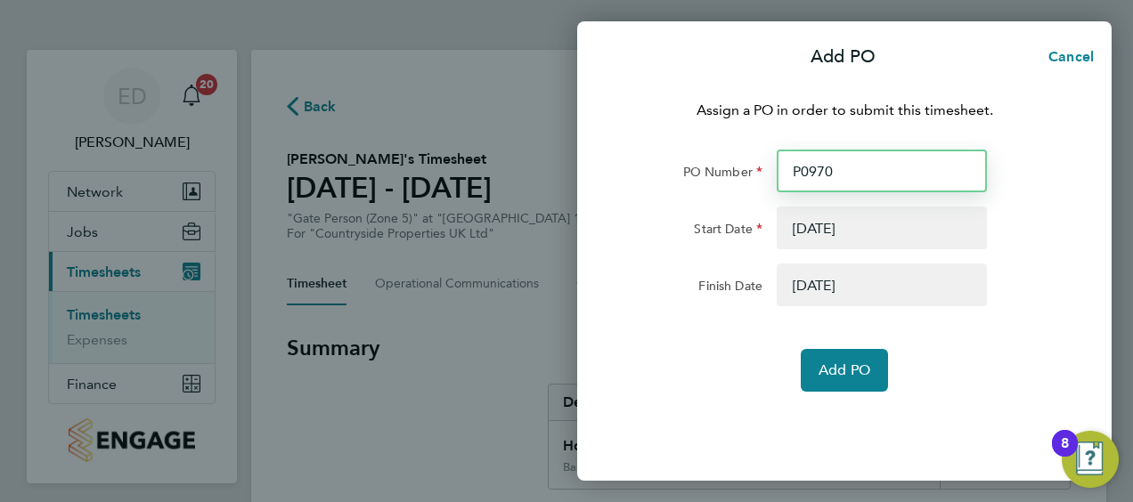
click at [839, 178] on input "P0970" at bounding box center [882, 171] width 210 height 43
type input "P0970/0"
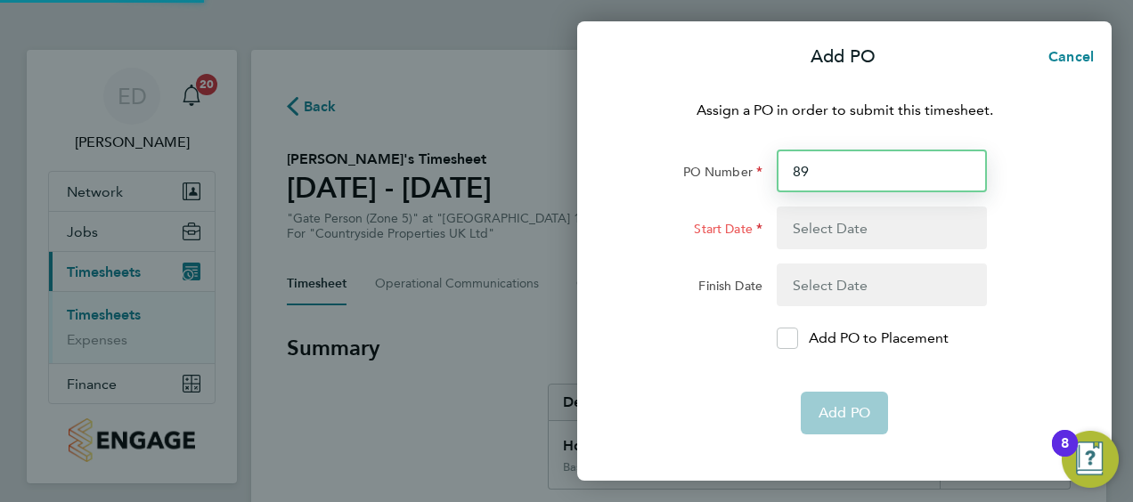
type input "8"
type input "P0970/09737"
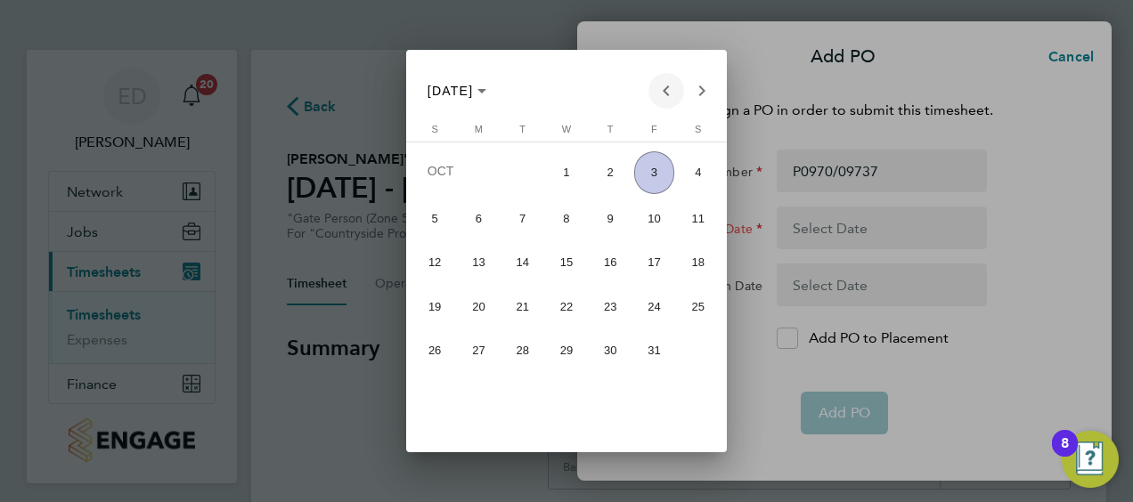
click at [663, 84] on span "Previous month" at bounding box center [666, 91] width 36 height 36
click at [479, 345] on span "22" at bounding box center [478, 345] width 39 height 39
type input "[DATE]"
click at [663, 83] on span "Previous month" at bounding box center [666, 91] width 36 height 36
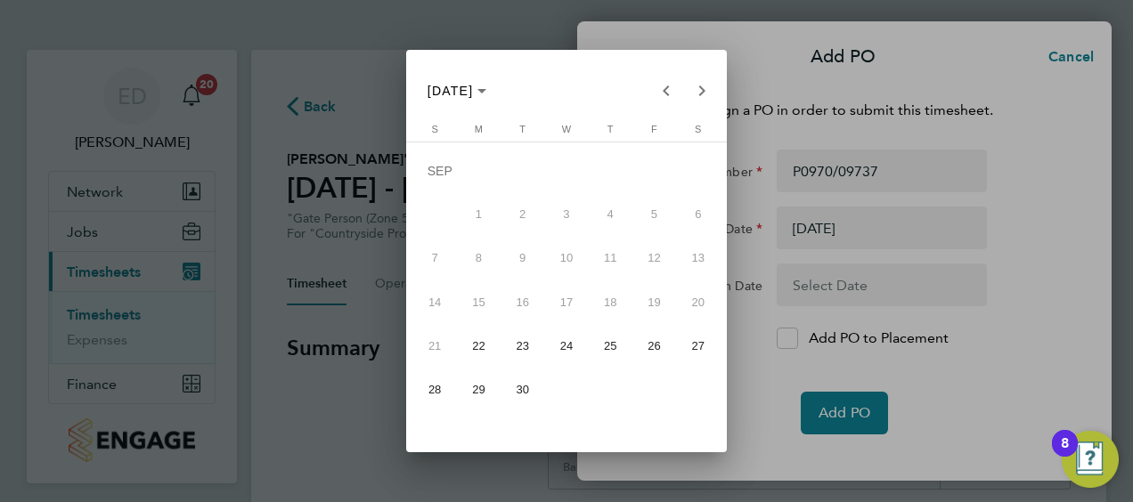
click at [430, 388] on span "28" at bounding box center [434, 389] width 39 height 39
type input "[DATE]"
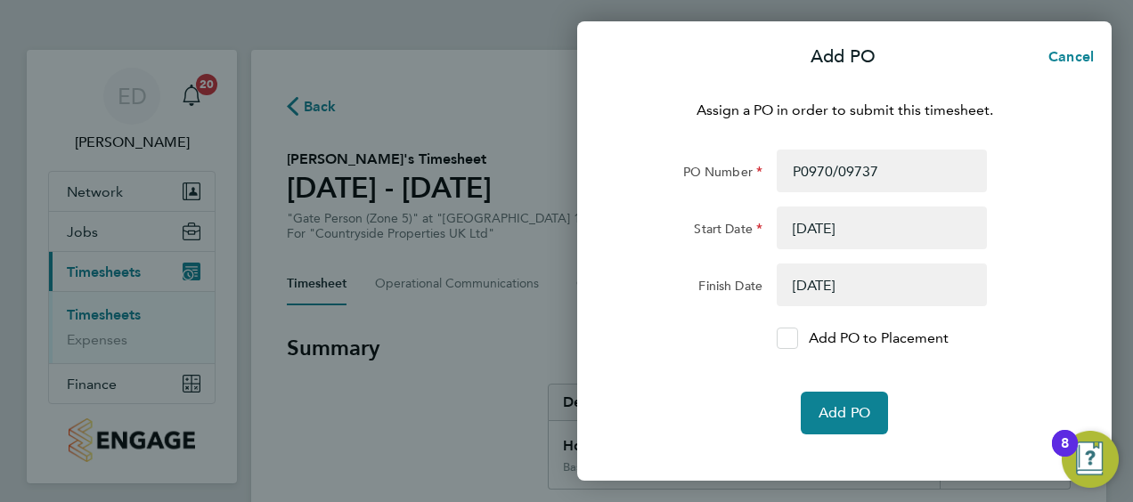
click at [857, 340] on p "Add PO to Placement" at bounding box center [879, 338] width 140 height 21
click at [793, 338] on input "Add PO to Placement" at bounding box center [793, 338] width 0 height 0
click at [849, 408] on span "Add PO" at bounding box center [844, 413] width 52 height 18
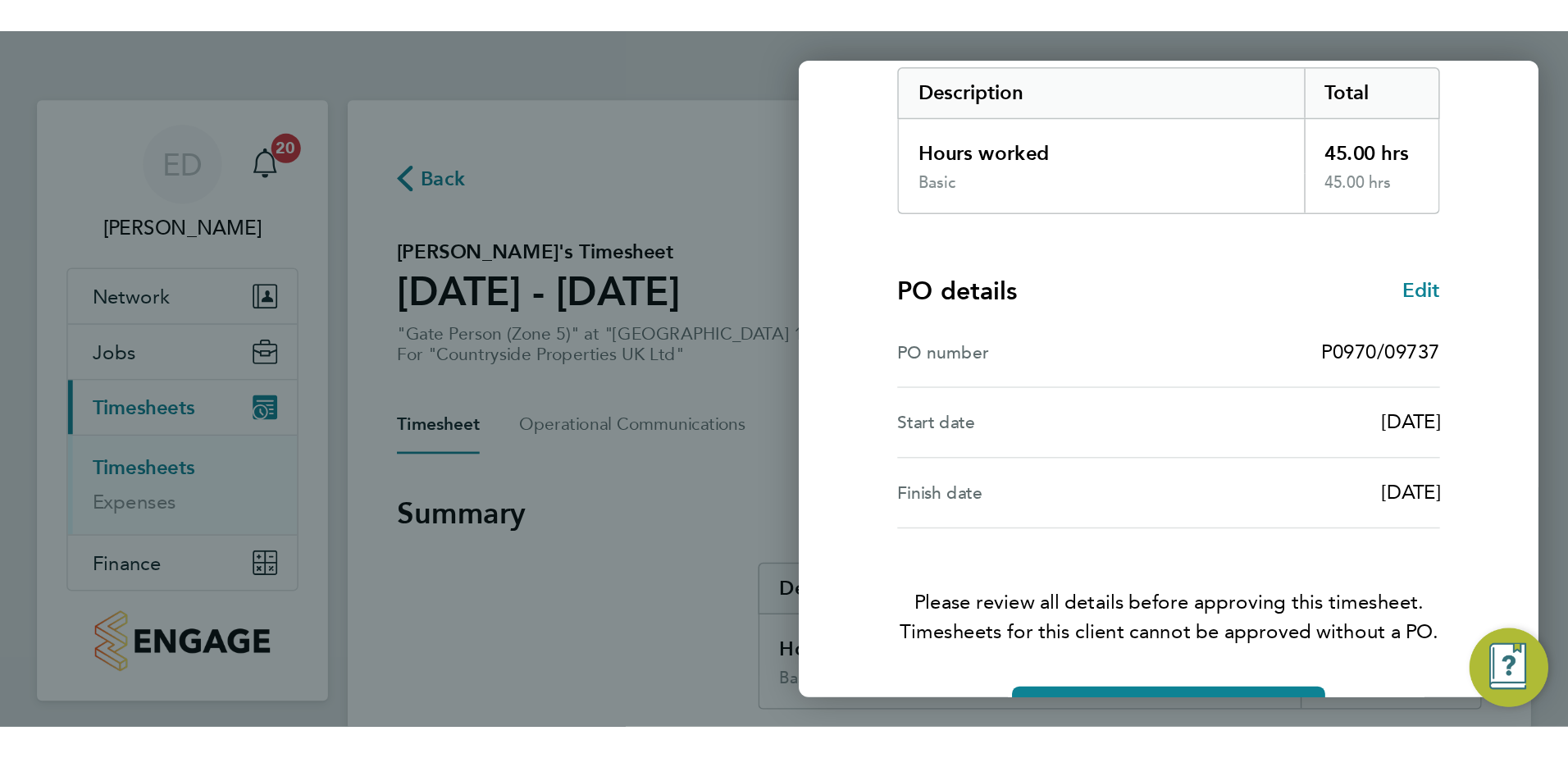
scroll to position [321, 0]
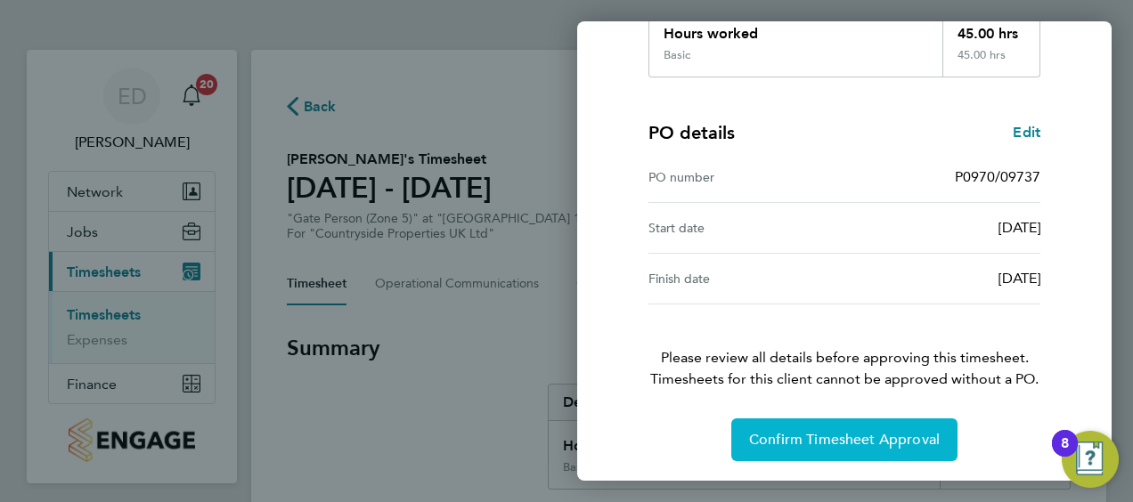
click at [895, 442] on span "Confirm Timesheet Approval" at bounding box center [844, 440] width 191 height 18
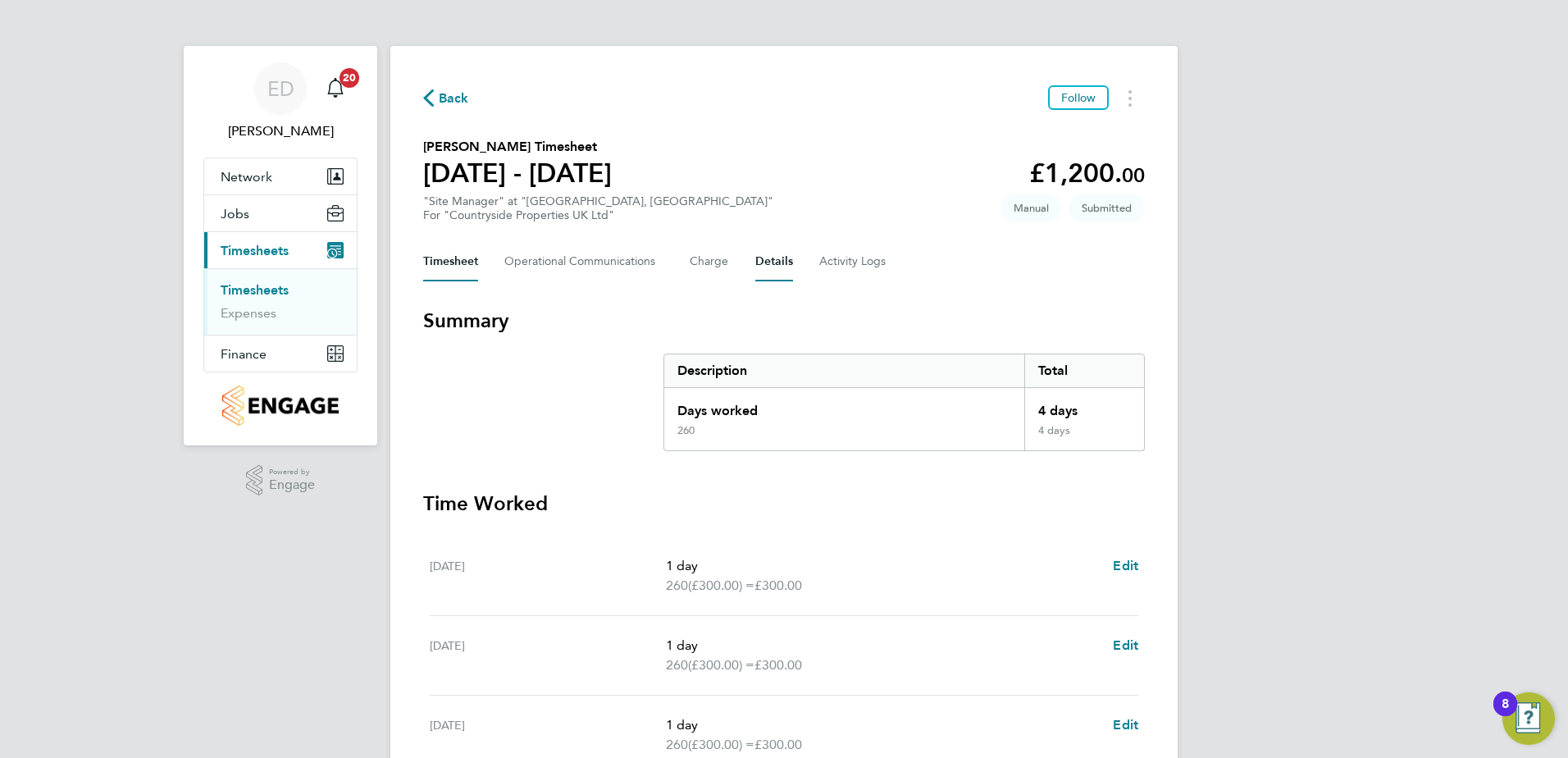
click at [756, 261] on button "Details" at bounding box center [773, 262] width 38 height 40
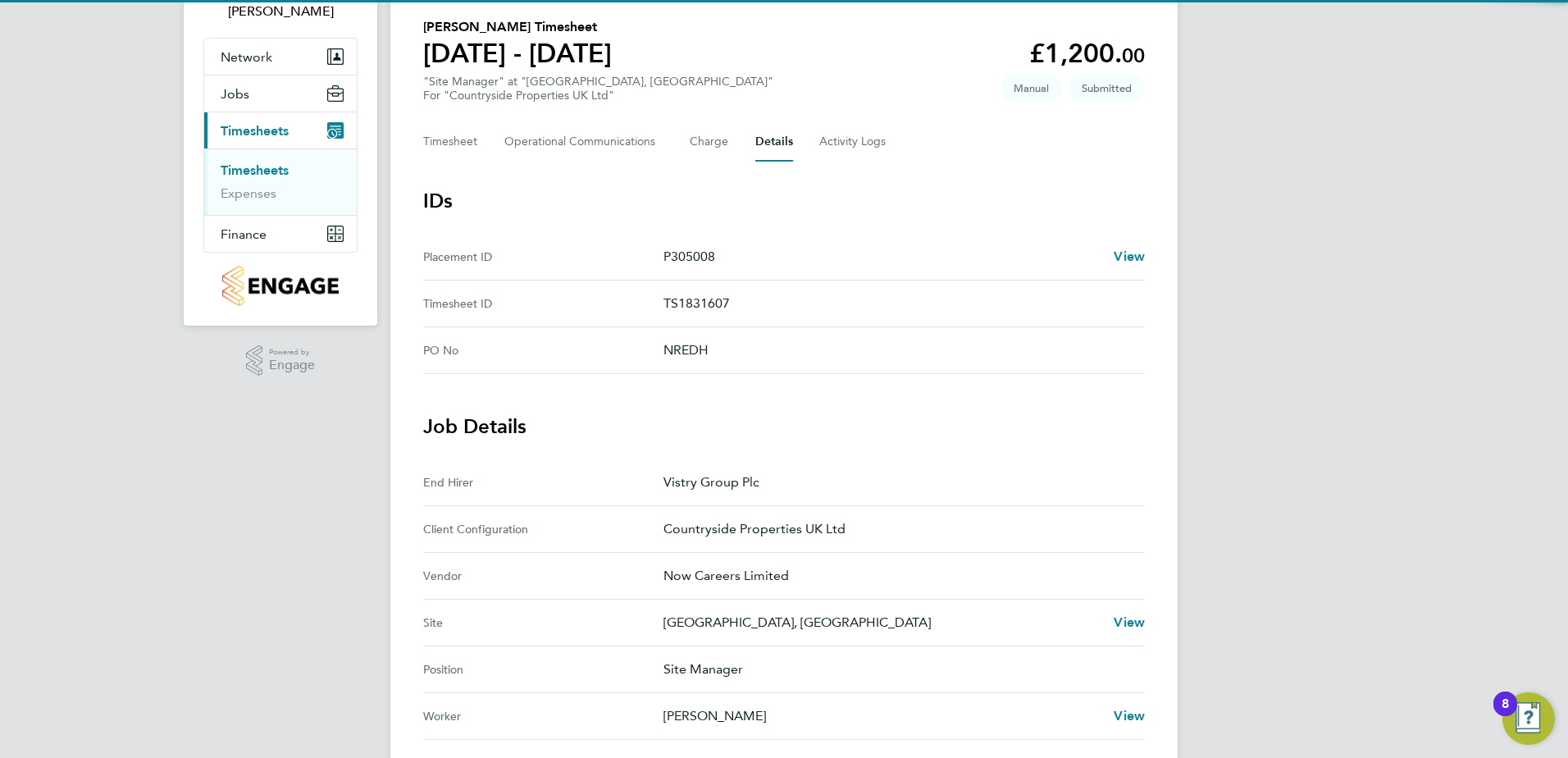
scroll to position [328, 0]
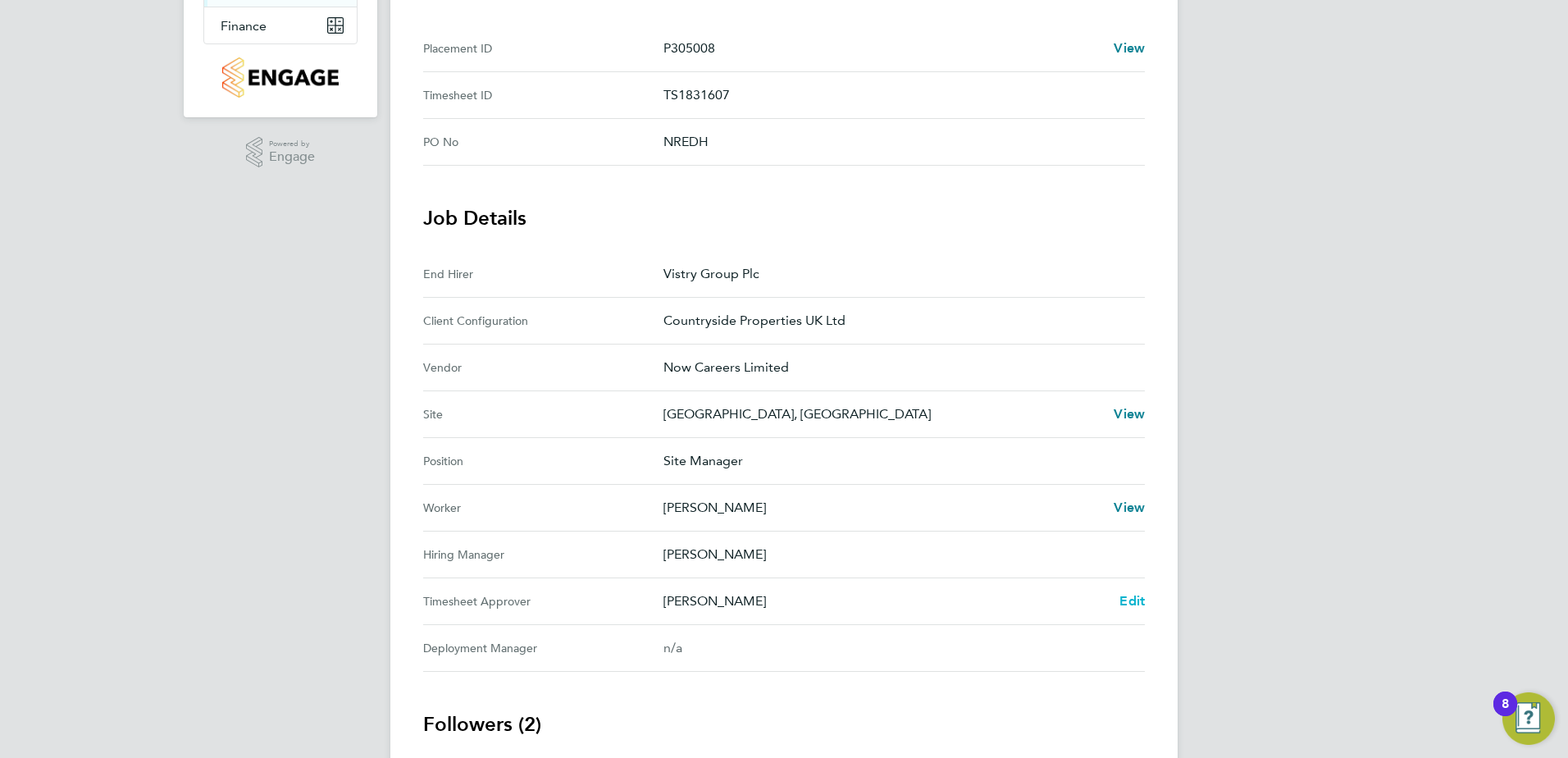
click at [1133, 605] on span "Edit" at bounding box center [1132, 601] width 26 height 16
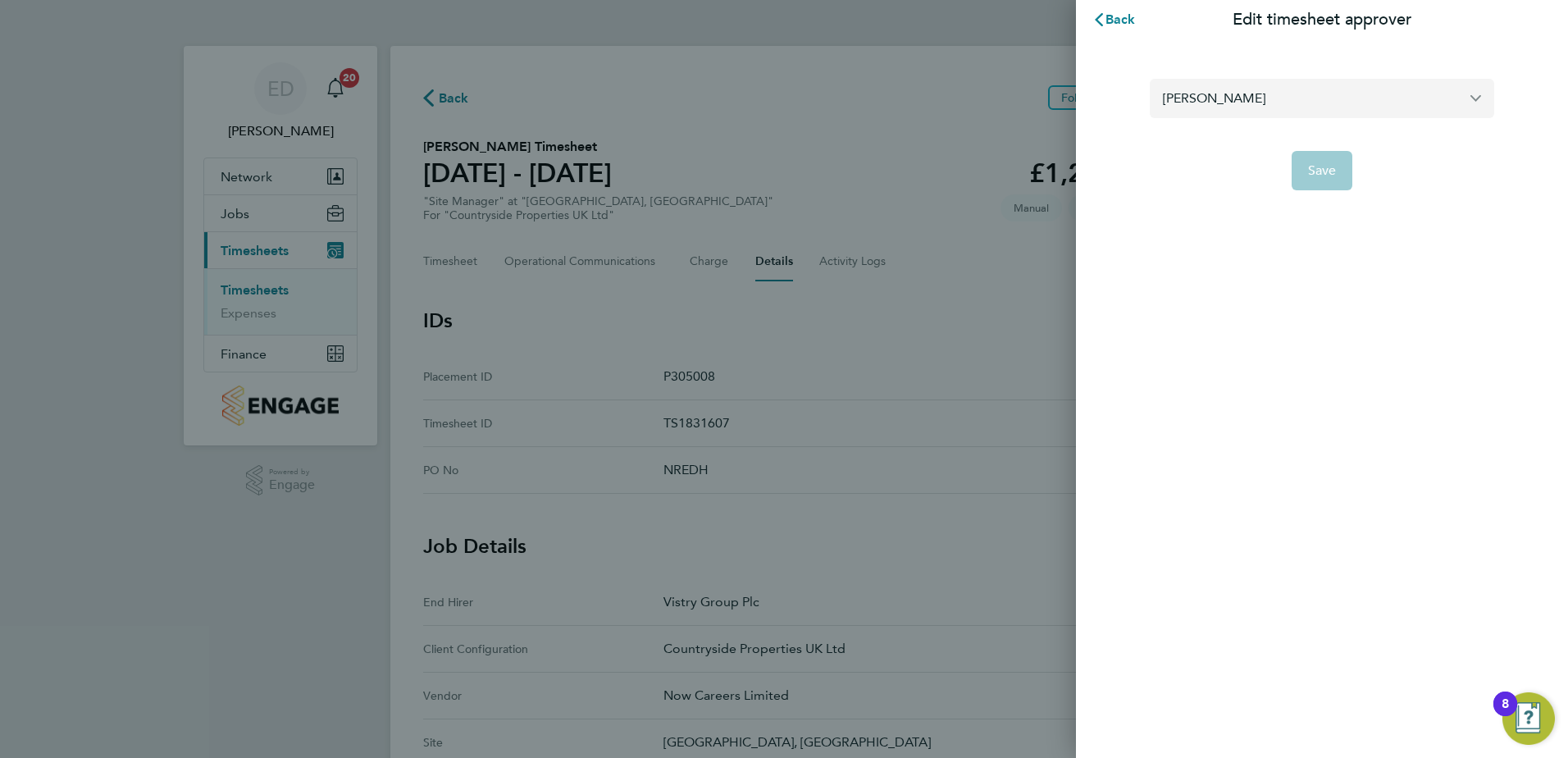
click at [1245, 101] on input "Craig Kennedy" at bounding box center [1322, 98] width 344 height 39
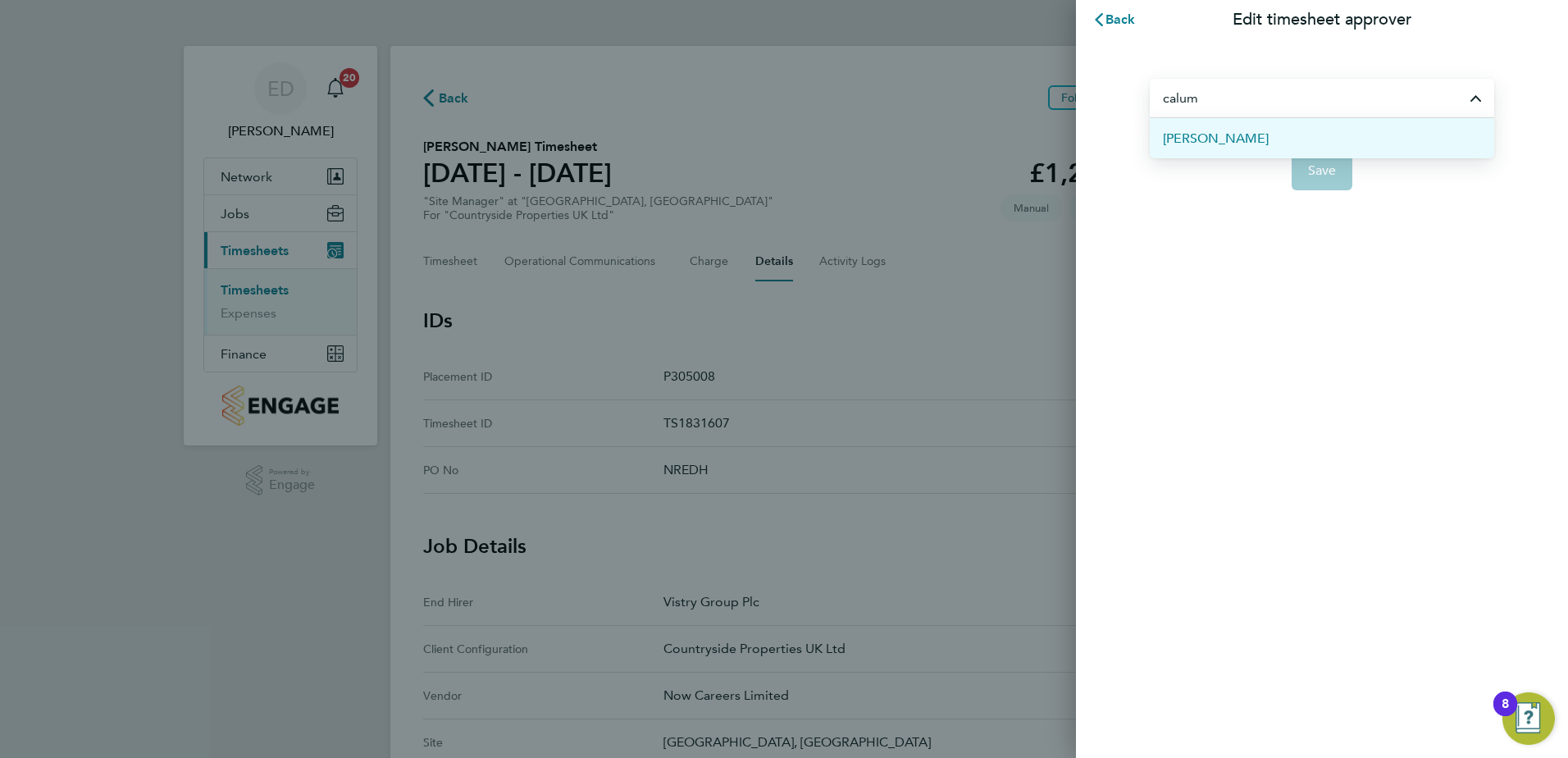
click at [1247, 142] on span "Calum Madden" at bounding box center [1215, 138] width 106 height 19
type input "Calum Madden"
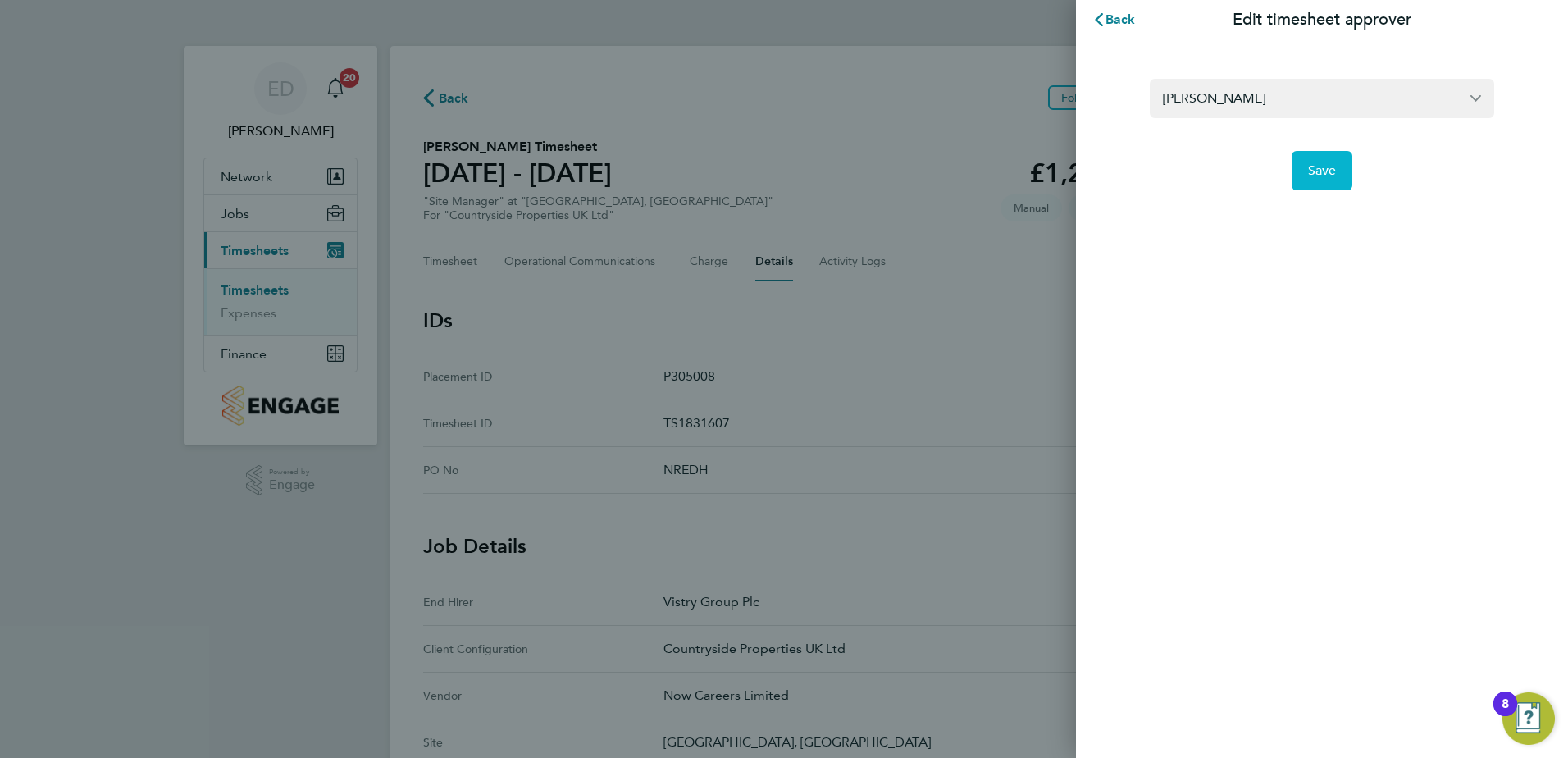
click at [1315, 175] on span "Save" at bounding box center [1321, 170] width 29 height 17
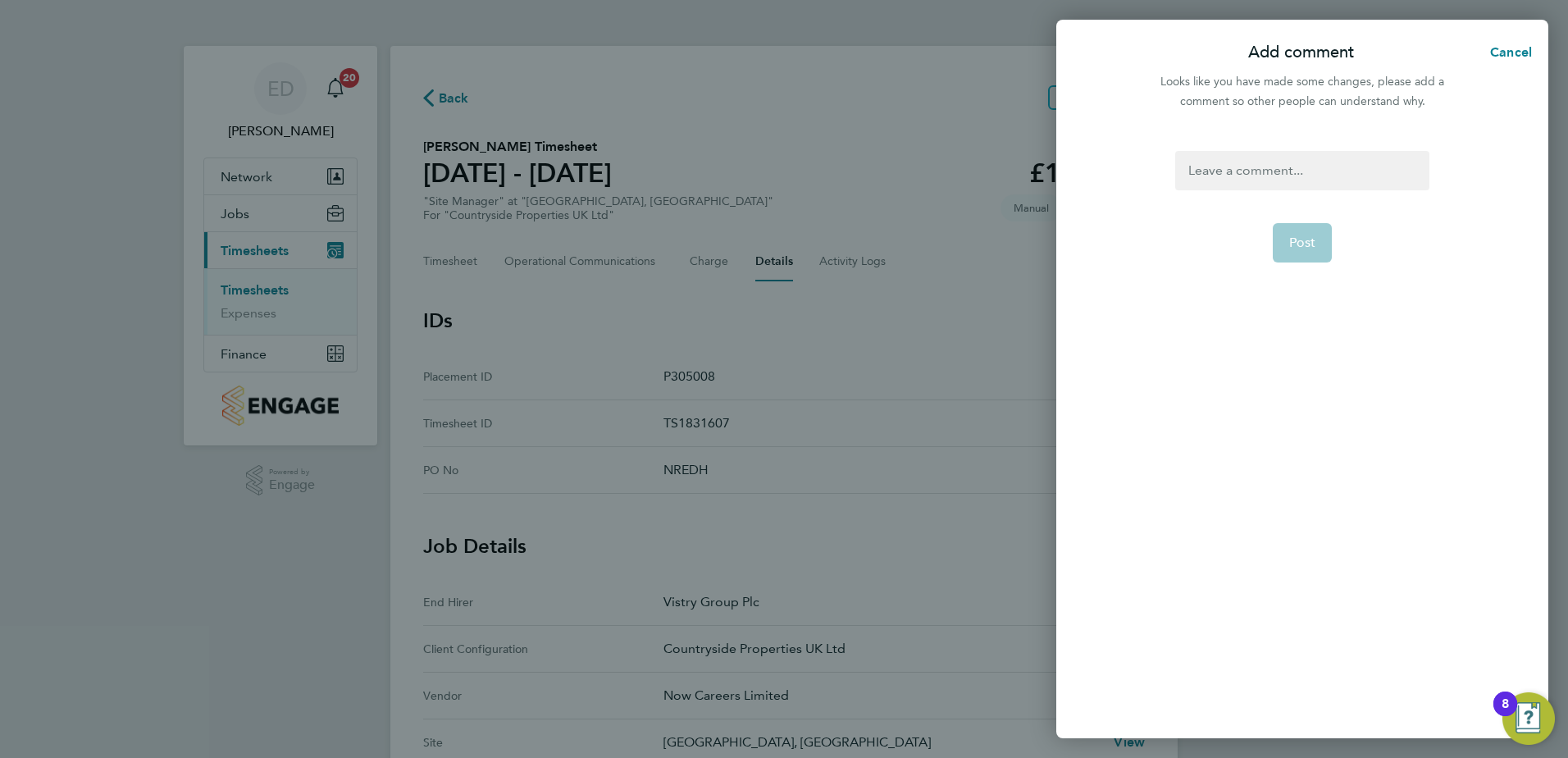
click at [1322, 166] on div at bounding box center [1301, 170] width 253 height 40
click at [1346, 165] on div at bounding box center [1301, 170] width 253 height 40
click at [1316, 242] on button "Post" at bounding box center [1302, 242] width 60 height 40
